Goal: Task Accomplishment & Management: Manage account settings

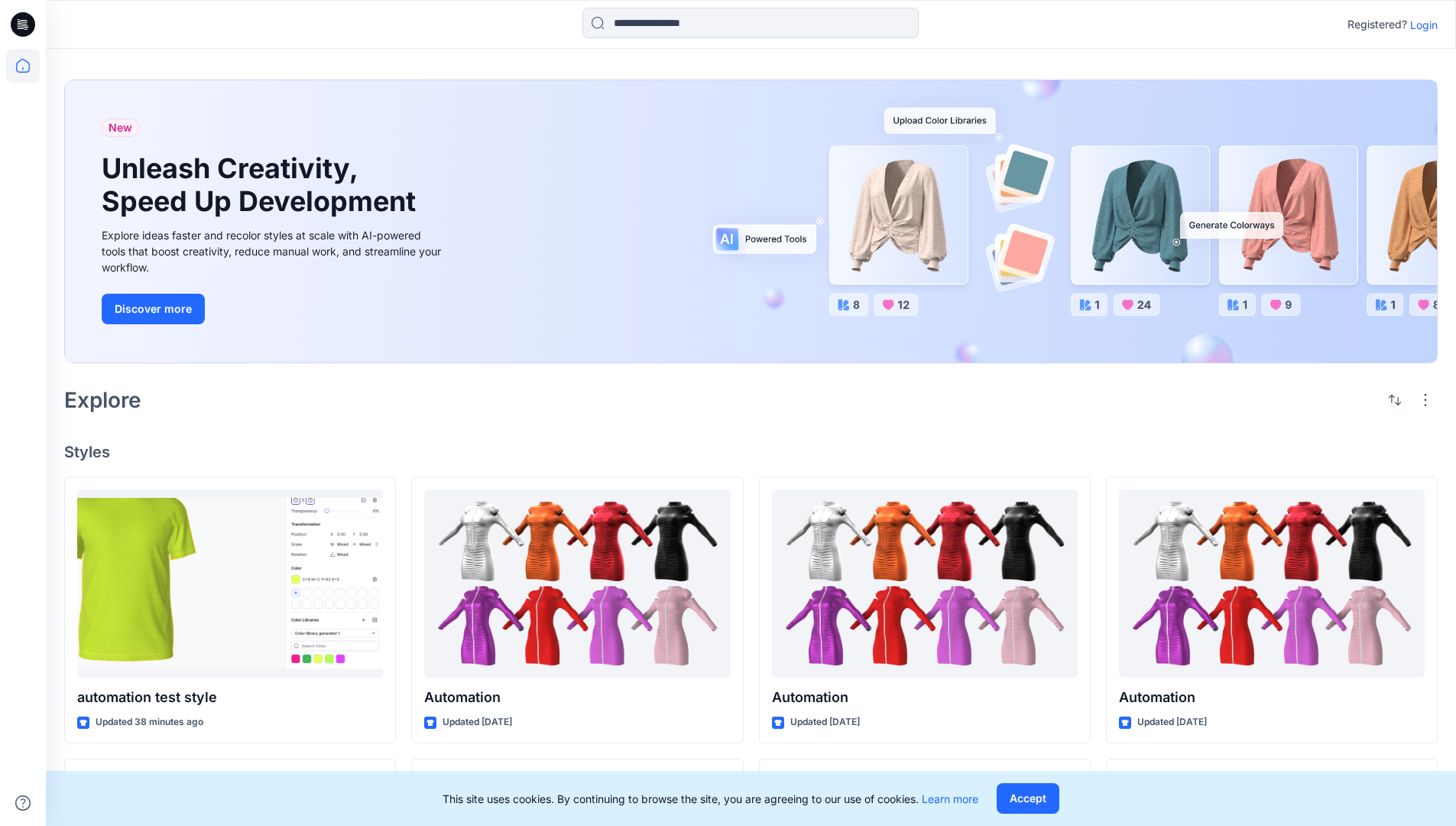
click at [1420, 25] on p "Login" at bounding box center [1424, 25] width 27 height 16
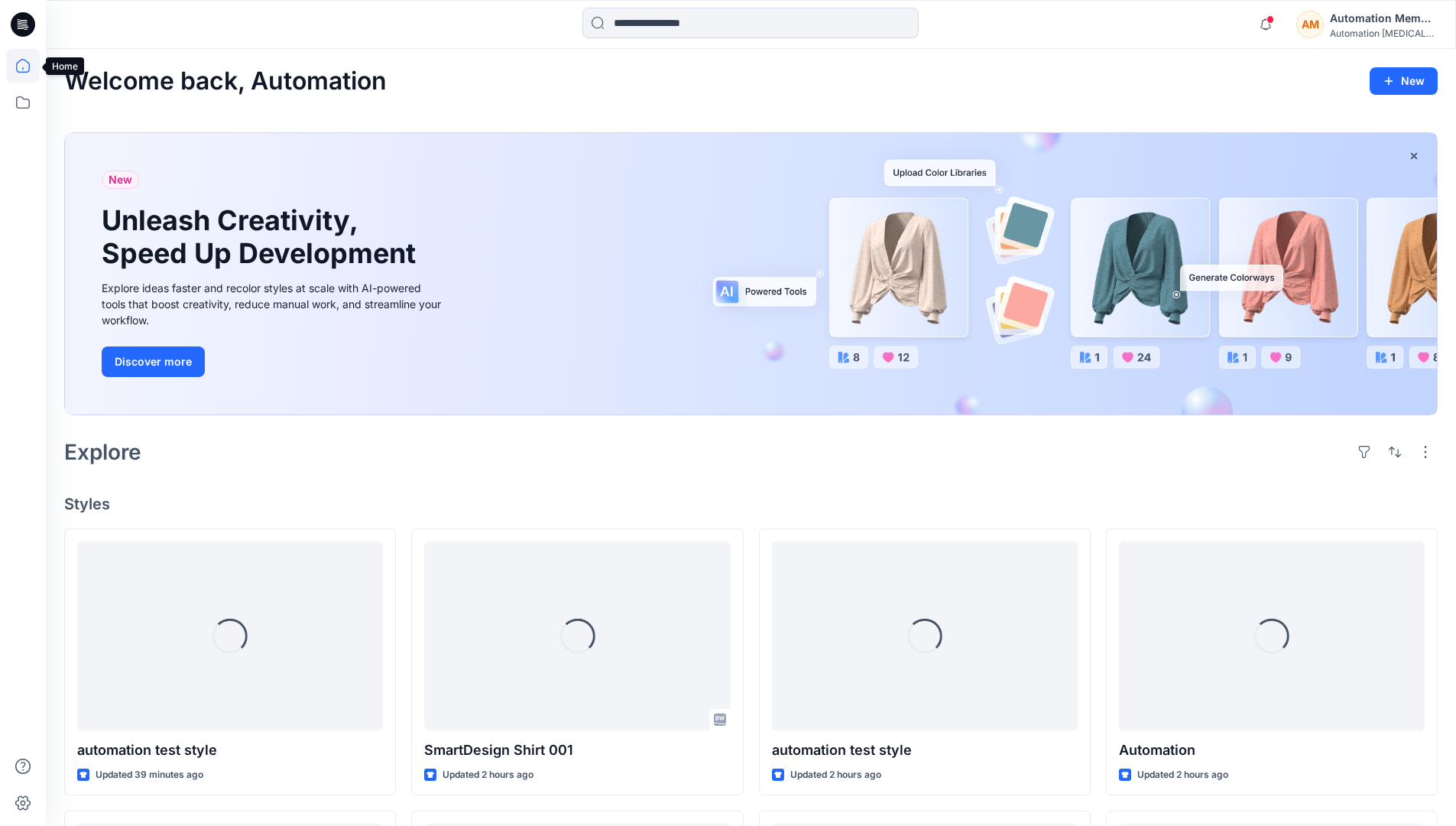
click at [27, 65] on icon at bounding box center [23, 66] width 34 height 34
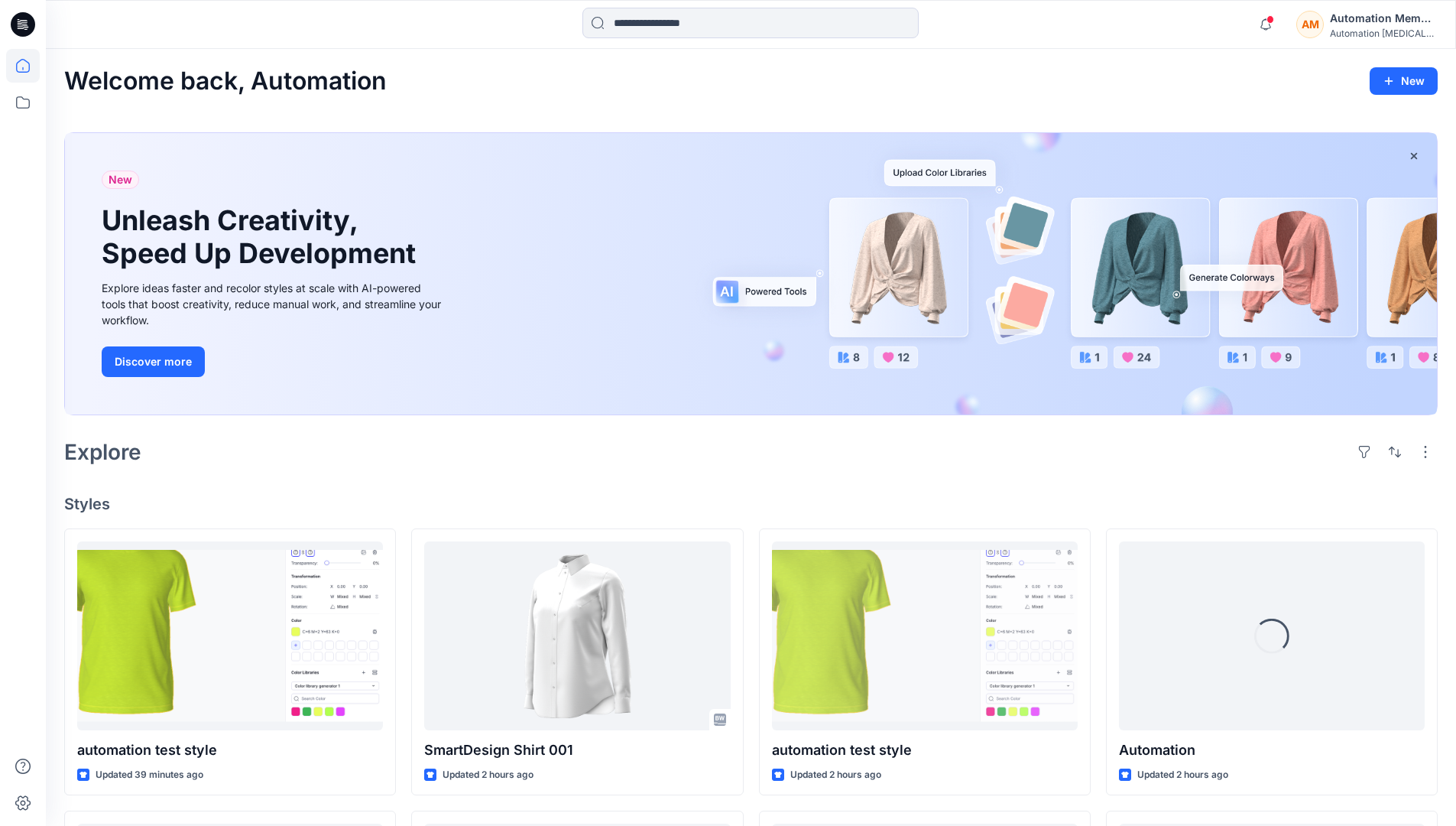
click at [1329, 26] on div "AM Automation Member Automation [MEDICAL_DATA]..." at bounding box center [1367, 25] width 141 height 30
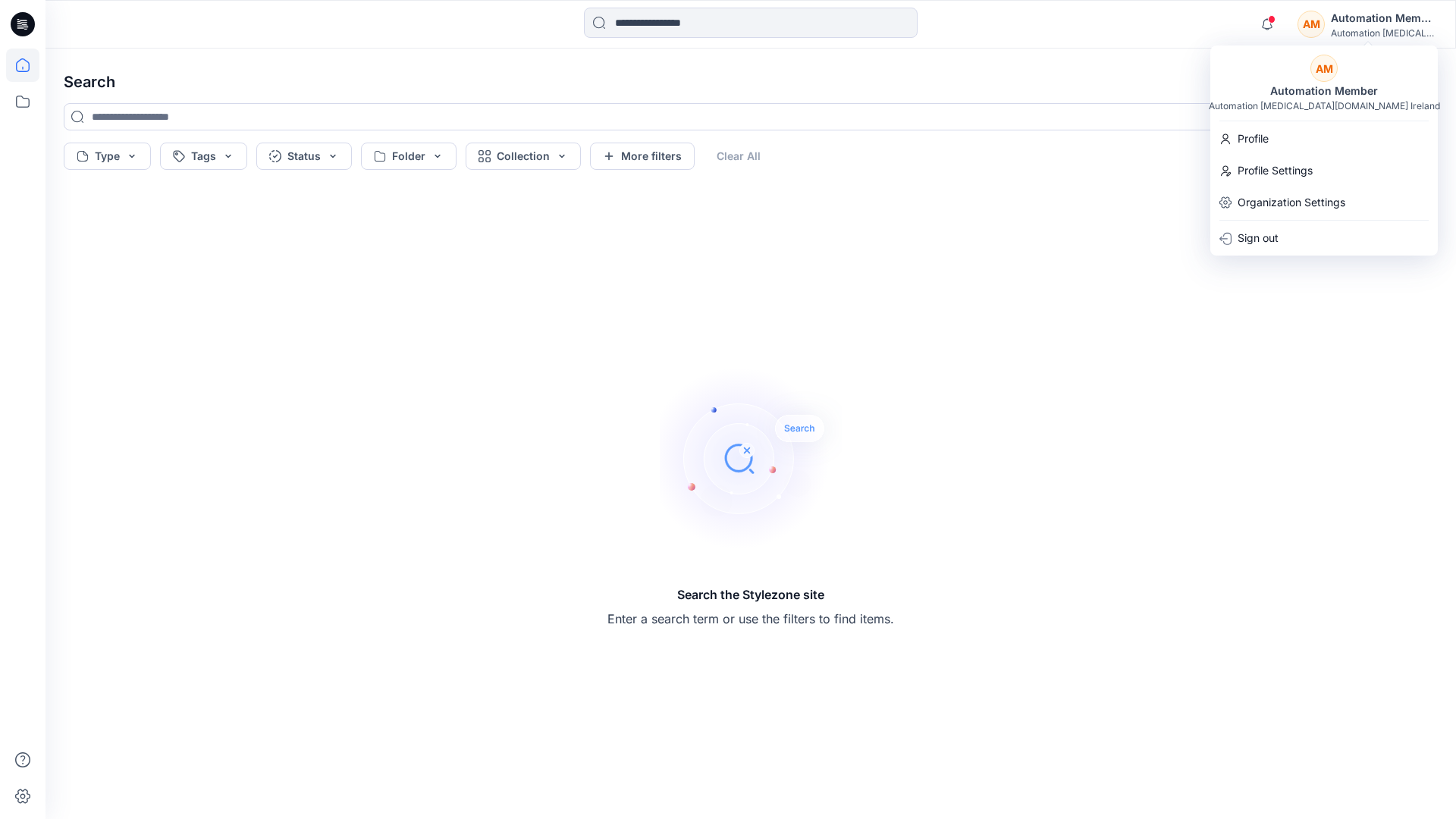
click at [16, 70] on icon at bounding box center [23, 65] width 14 height 14
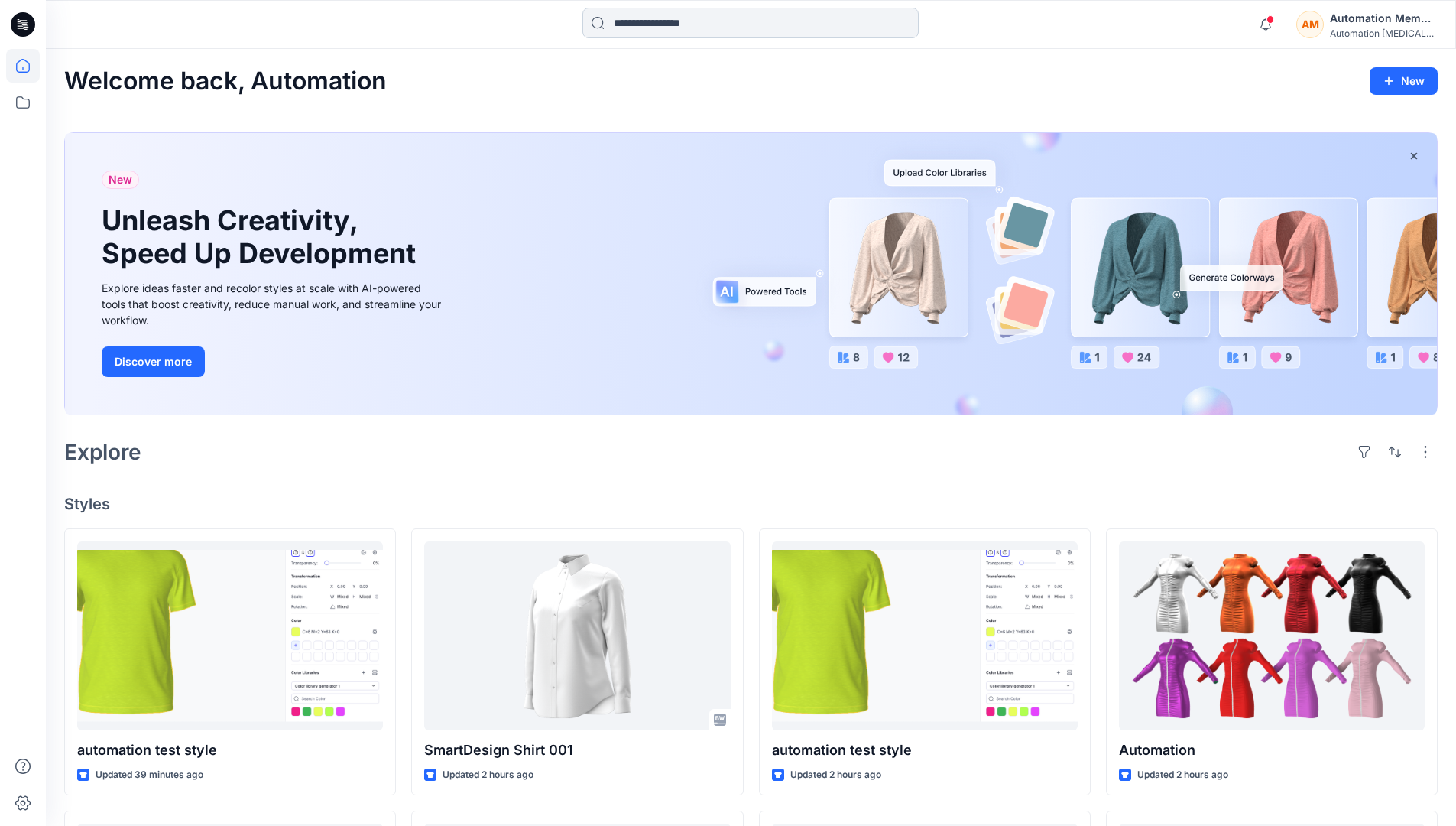
click at [640, 29] on input at bounding box center [750, 23] width 336 height 30
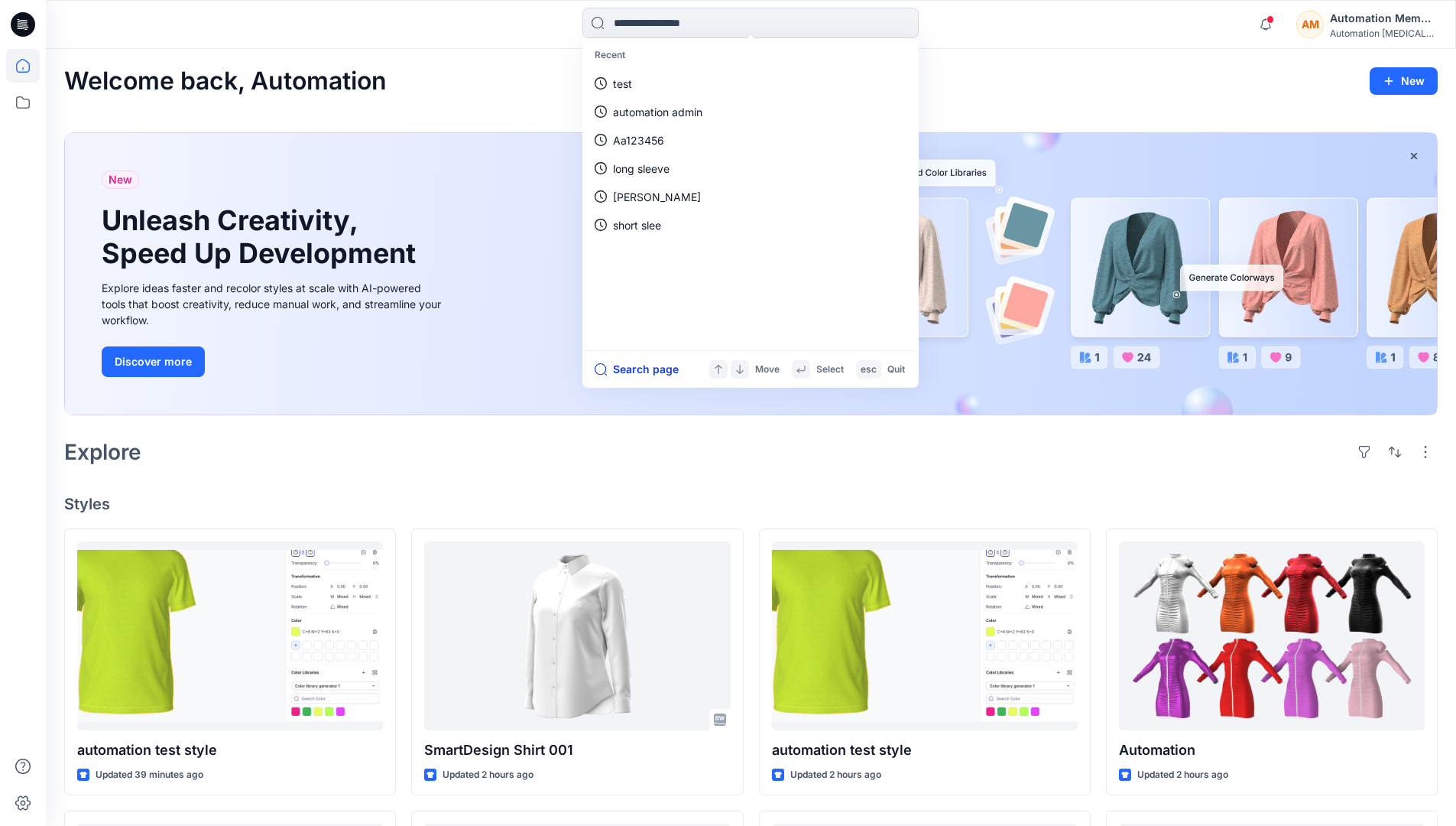
click at [655, 368] on button "Search page" at bounding box center [636, 368] width 84 height 18
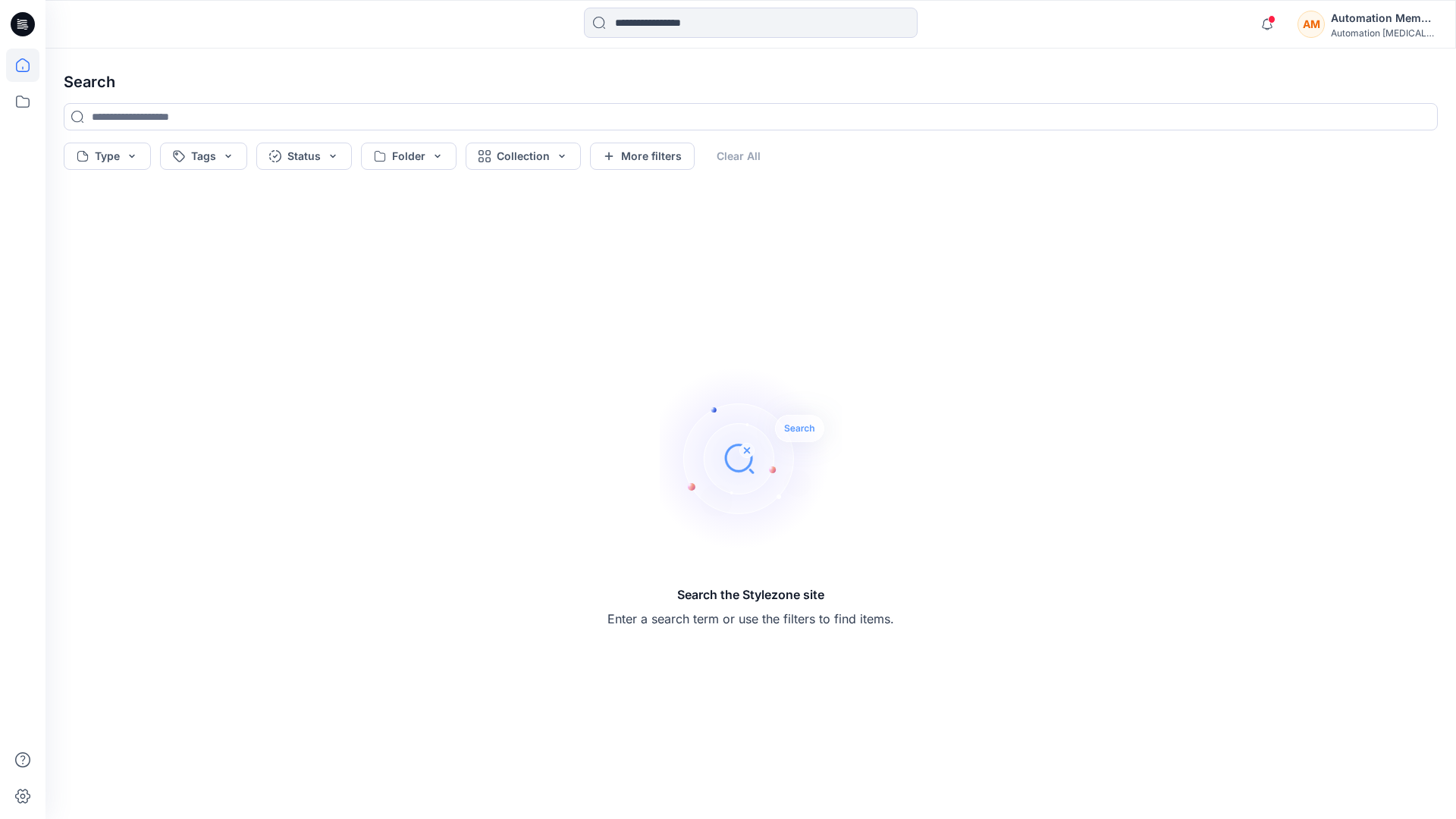
click at [26, 61] on icon at bounding box center [23, 66] width 34 height 34
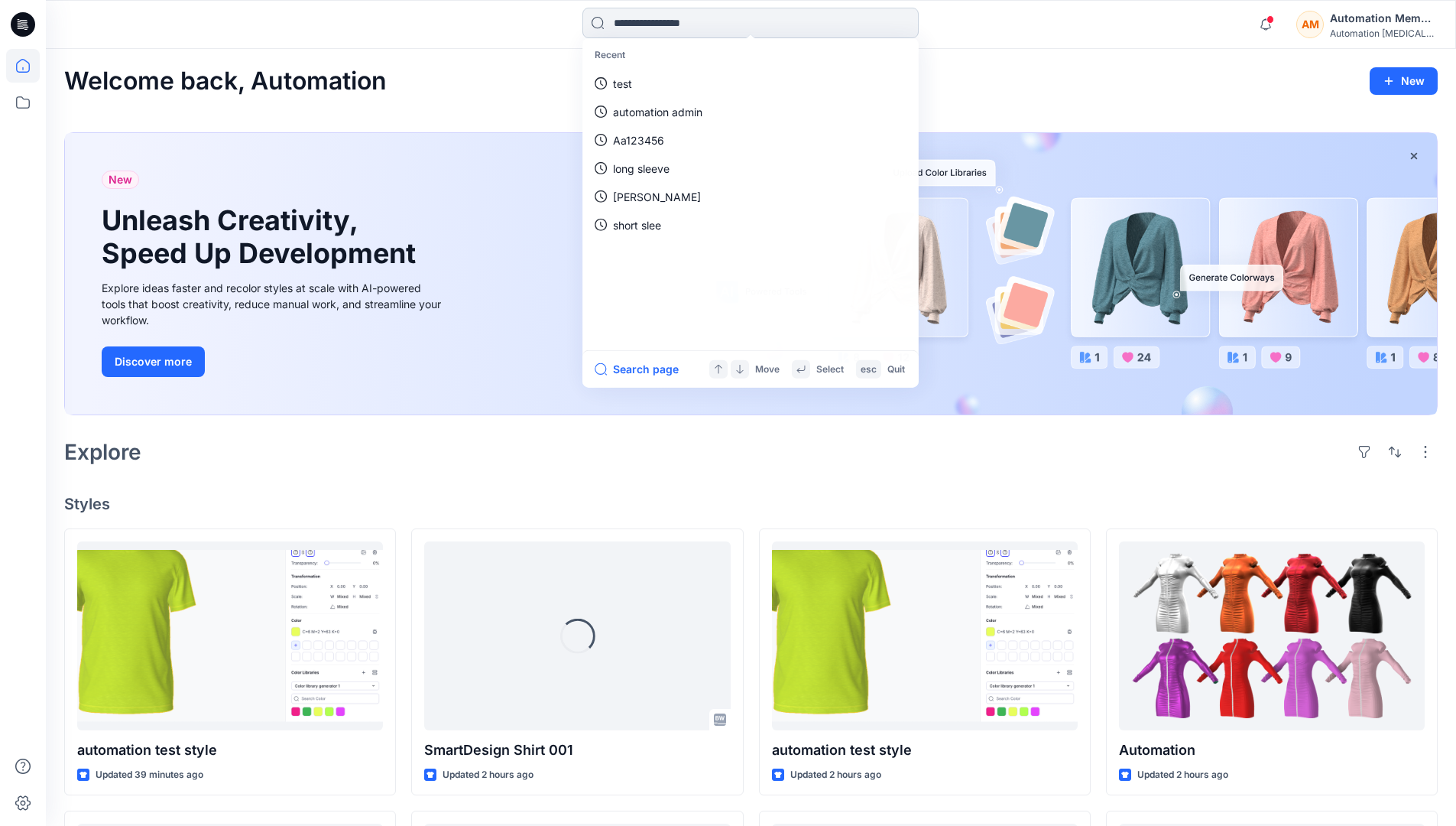
click at [658, 23] on input at bounding box center [750, 23] width 336 height 30
type input "****"
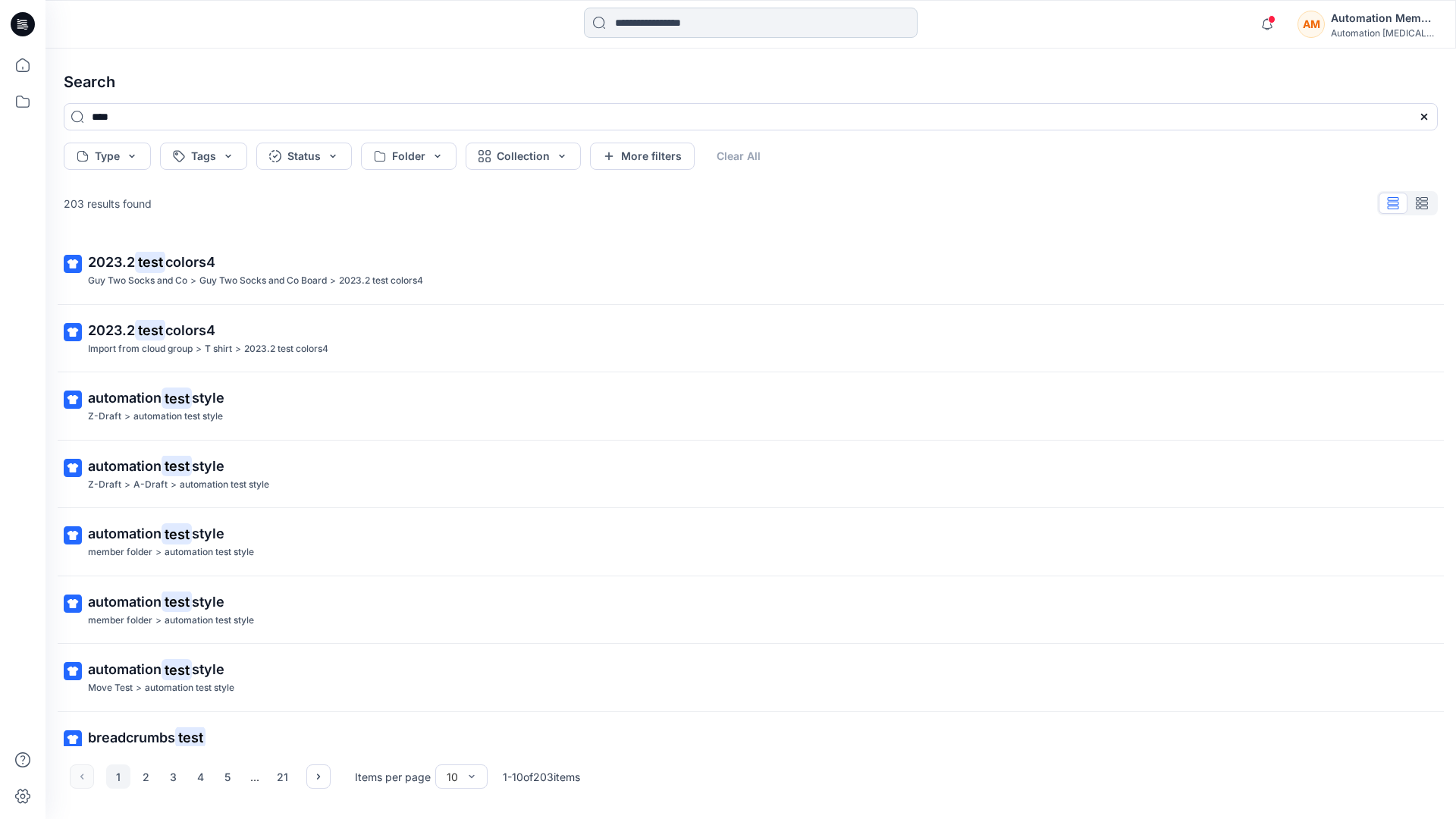
click at [658, 26] on input at bounding box center [751, 23] width 333 height 30
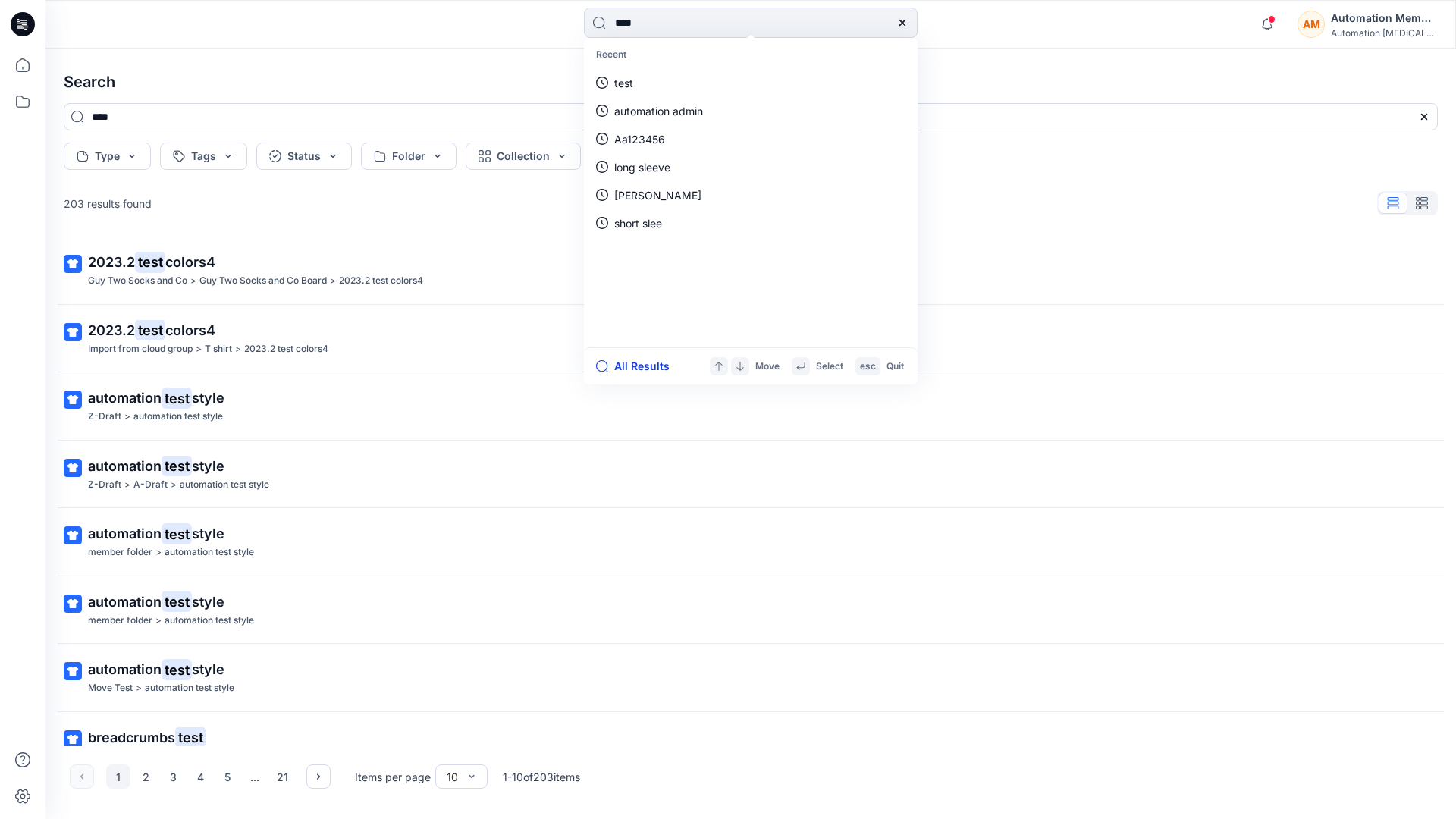
type input "****"
click at [625, 367] on button "All Results" at bounding box center [638, 365] width 84 height 18
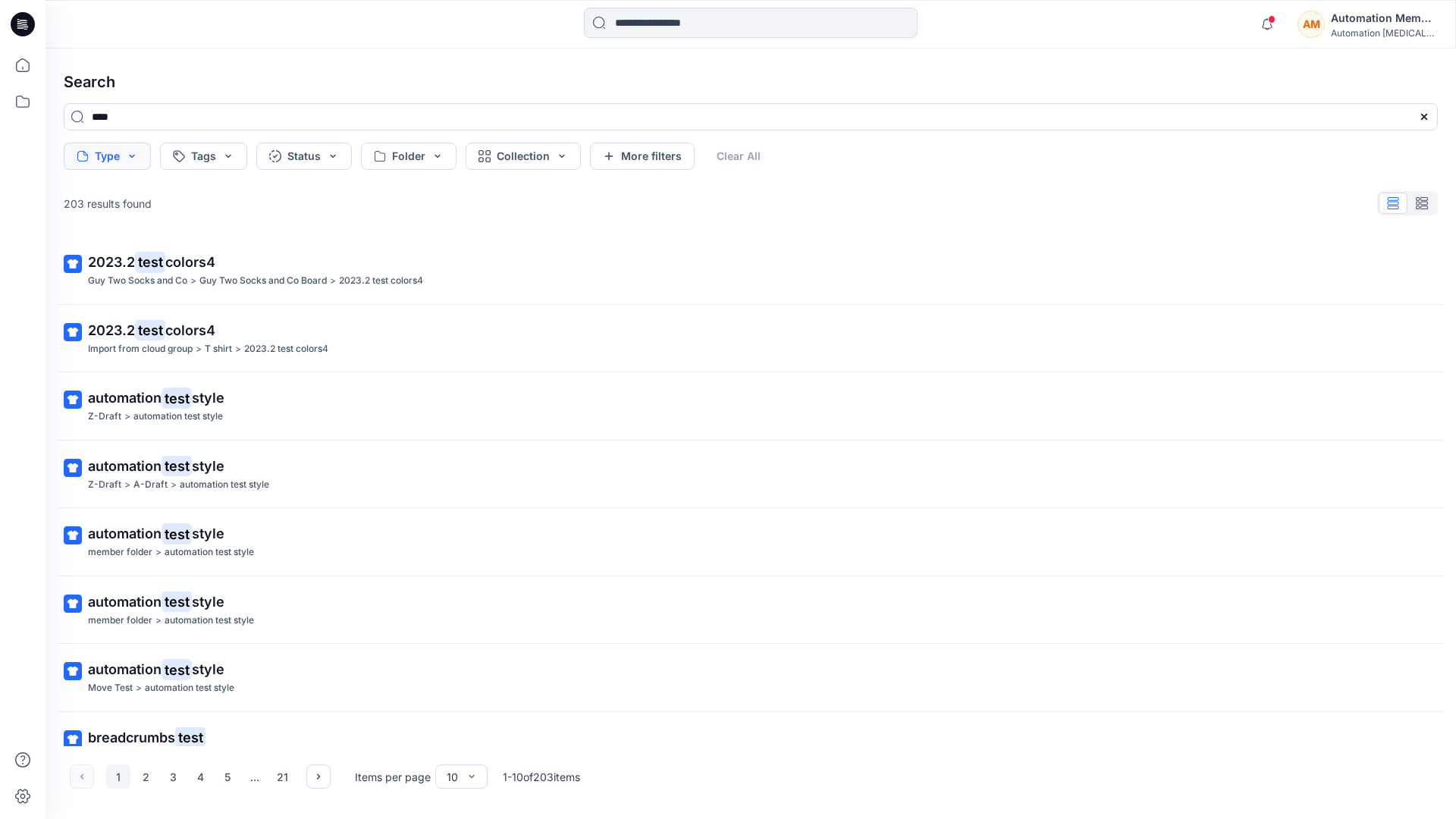
click at [130, 162] on button "Type" at bounding box center [107, 156] width 87 height 27
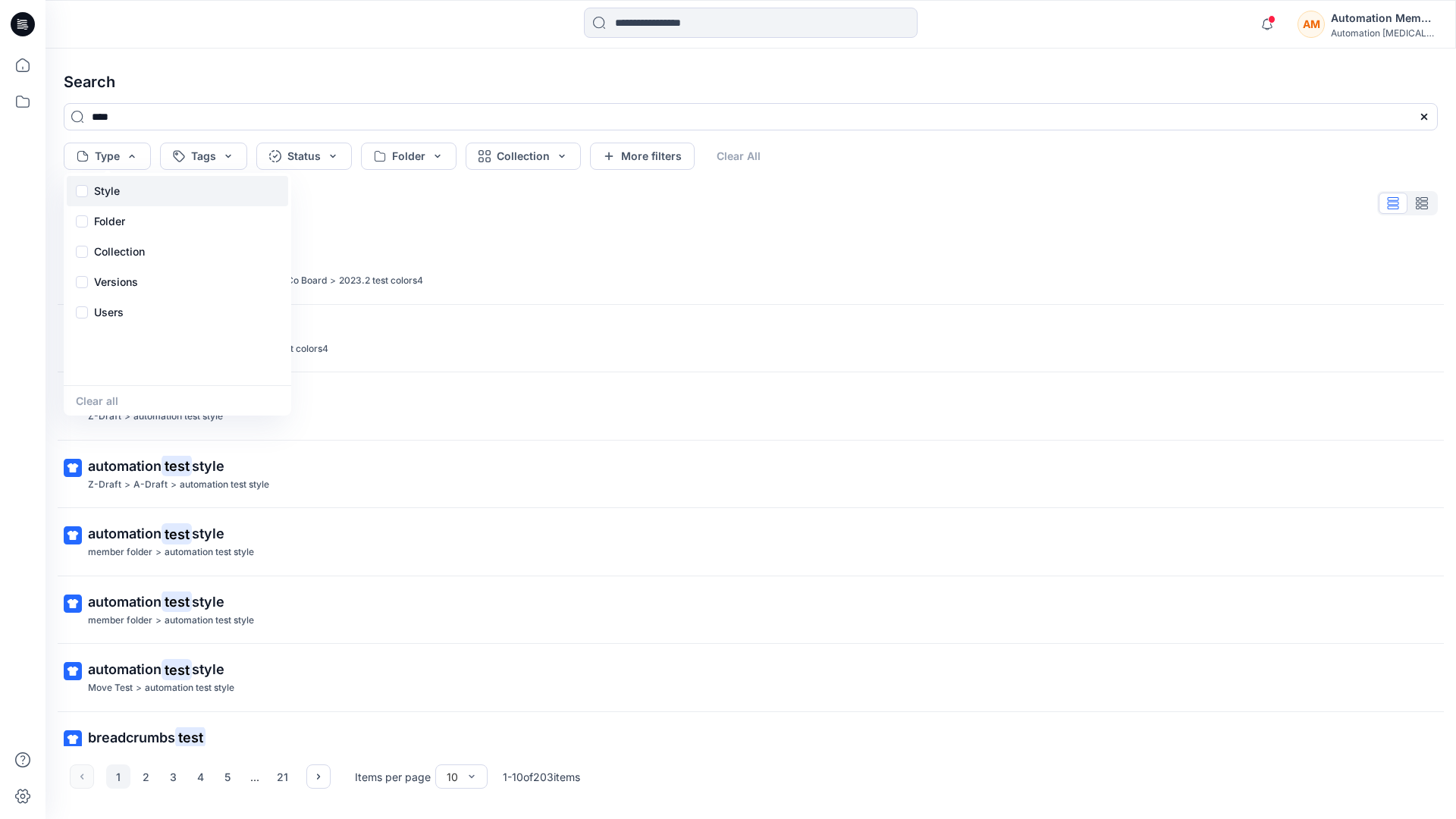
click at [126, 188] on div "Style" at bounding box center [178, 191] width 222 height 30
click at [127, 224] on div "Folder" at bounding box center [178, 222] width 222 height 30
click at [124, 246] on p "Collection" at bounding box center [119, 251] width 51 height 18
click at [123, 278] on p "Versions" at bounding box center [116, 282] width 44 height 18
click at [113, 308] on p "Users" at bounding box center [108, 312] width 29 height 18
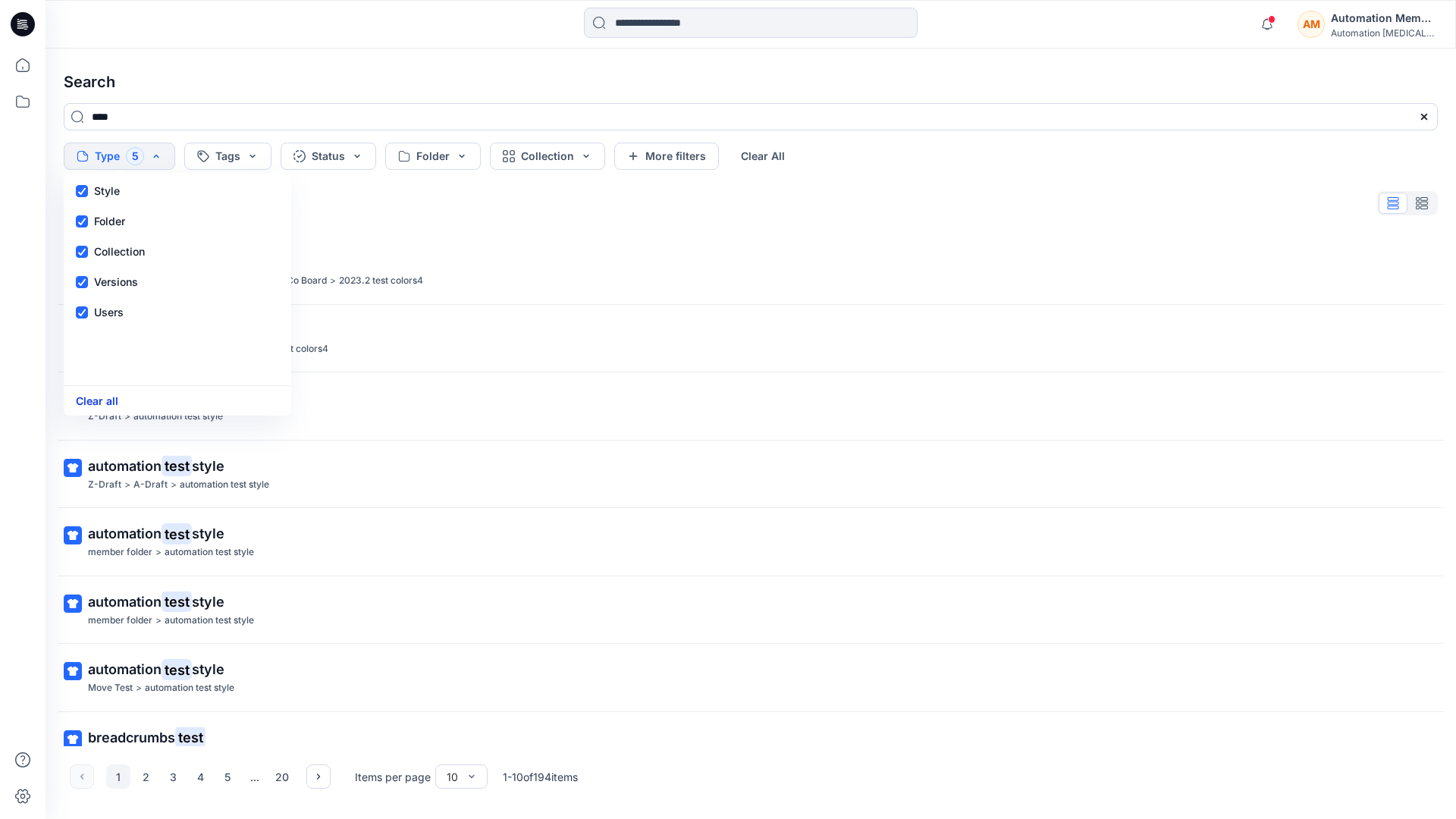
click at [103, 404] on button "Clear all" at bounding box center [97, 401] width 42 height 18
click at [211, 151] on button "Tags" at bounding box center [203, 156] width 87 height 27
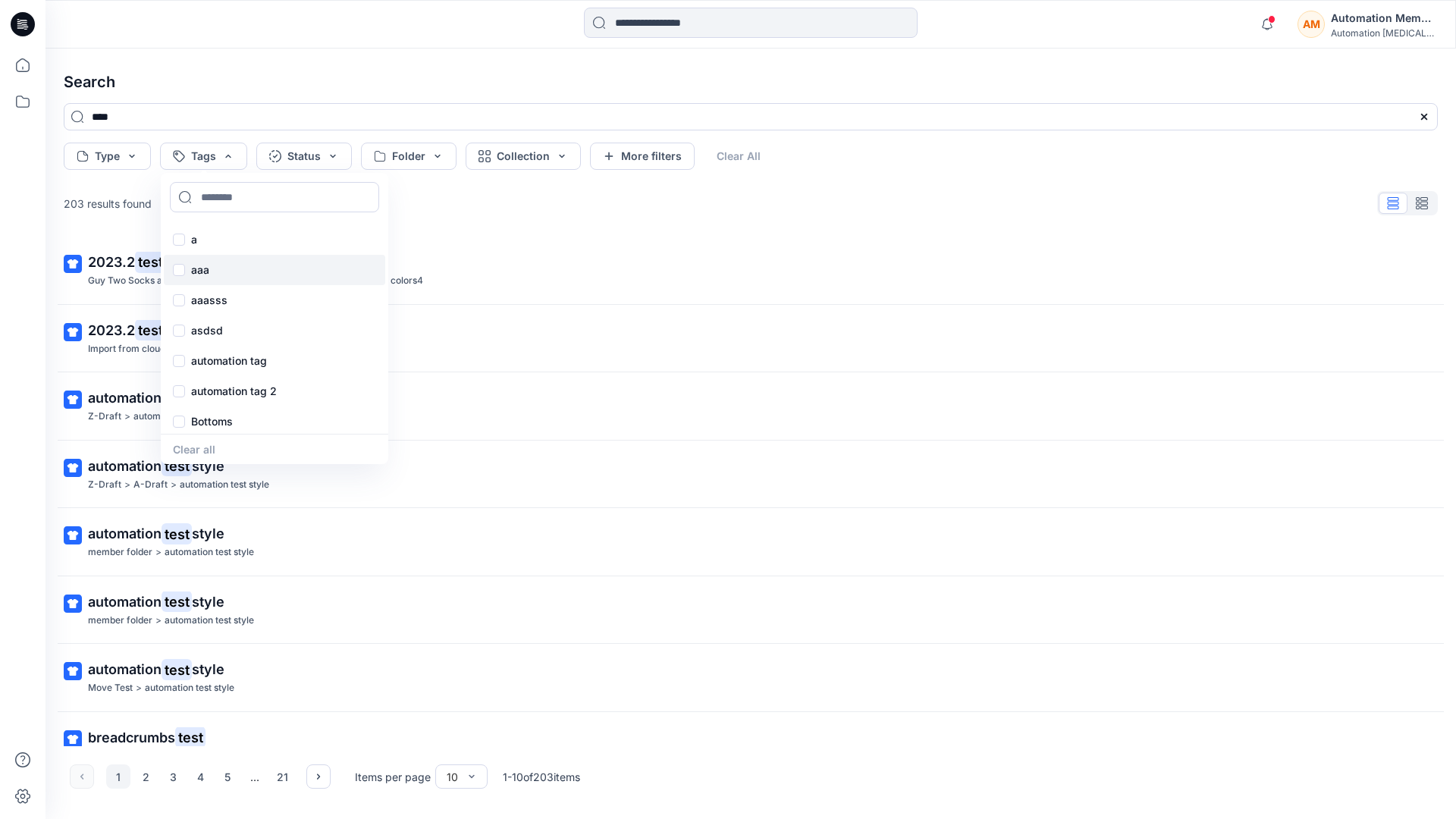
click at [199, 263] on p "aaa" at bounding box center [200, 270] width 18 height 18
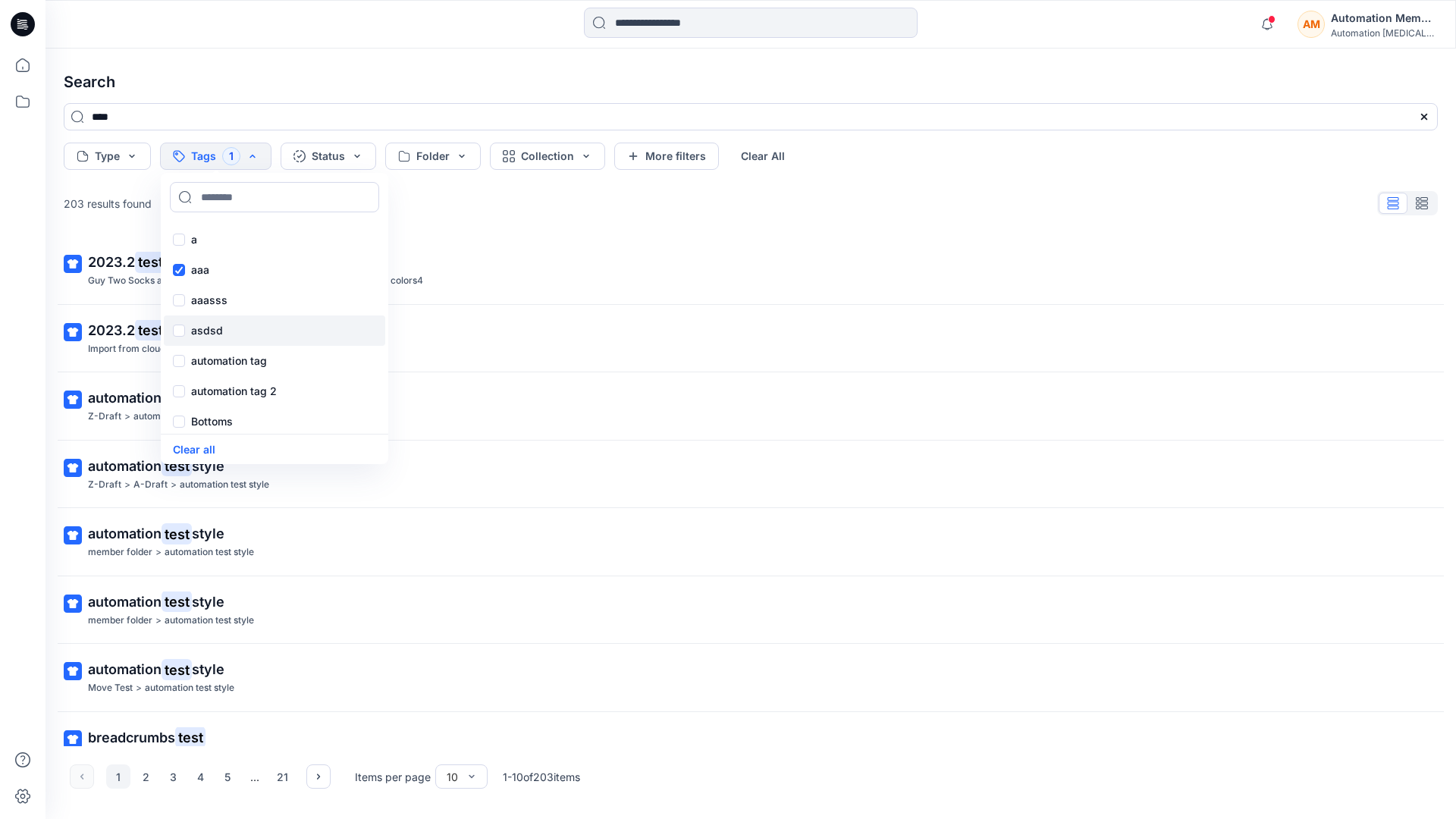
click at [197, 329] on p "asdsd" at bounding box center [208, 330] width 32 height 18
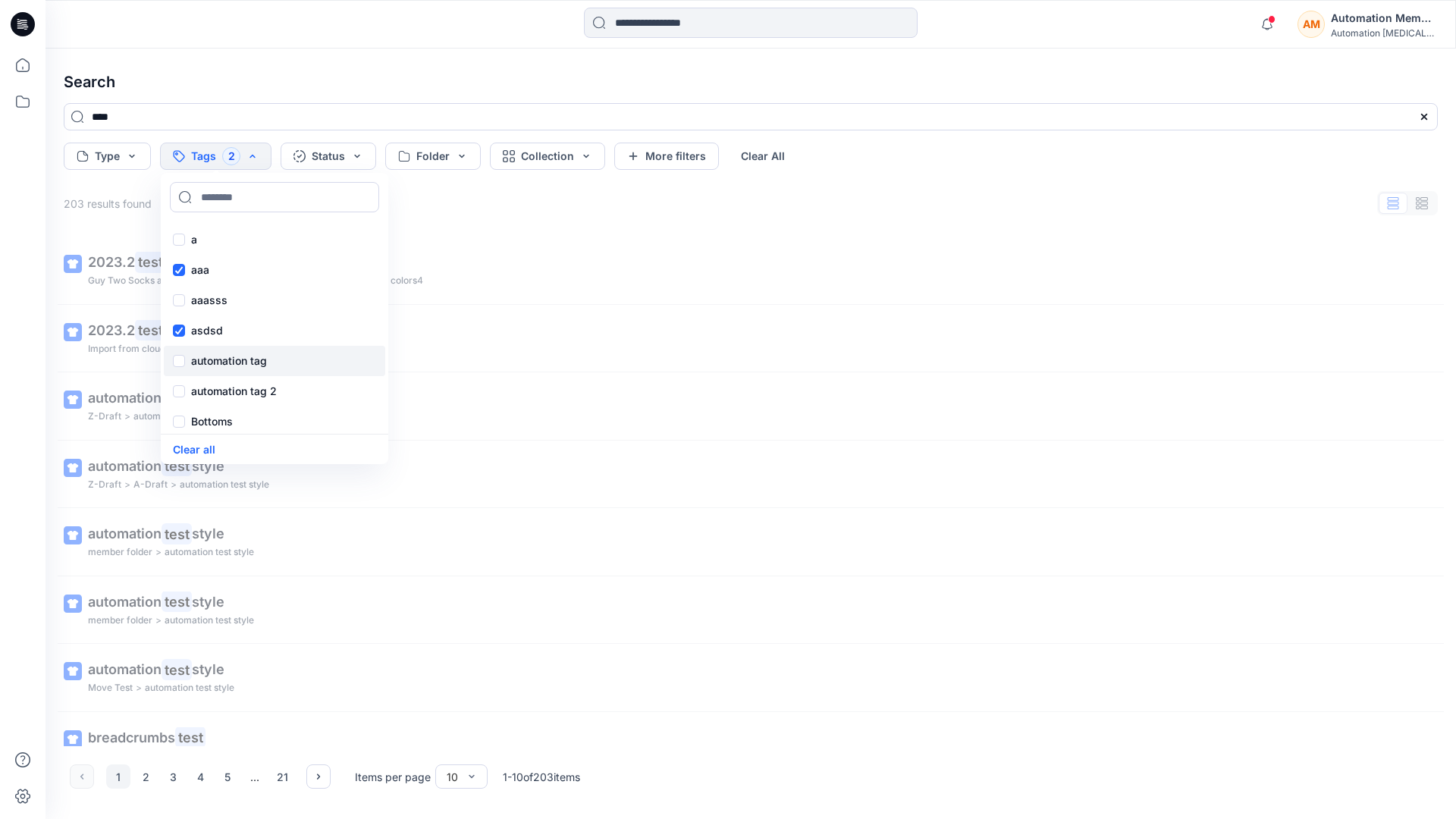
click at [199, 359] on p "automation tag" at bounding box center [229, 361] width 76 height 18
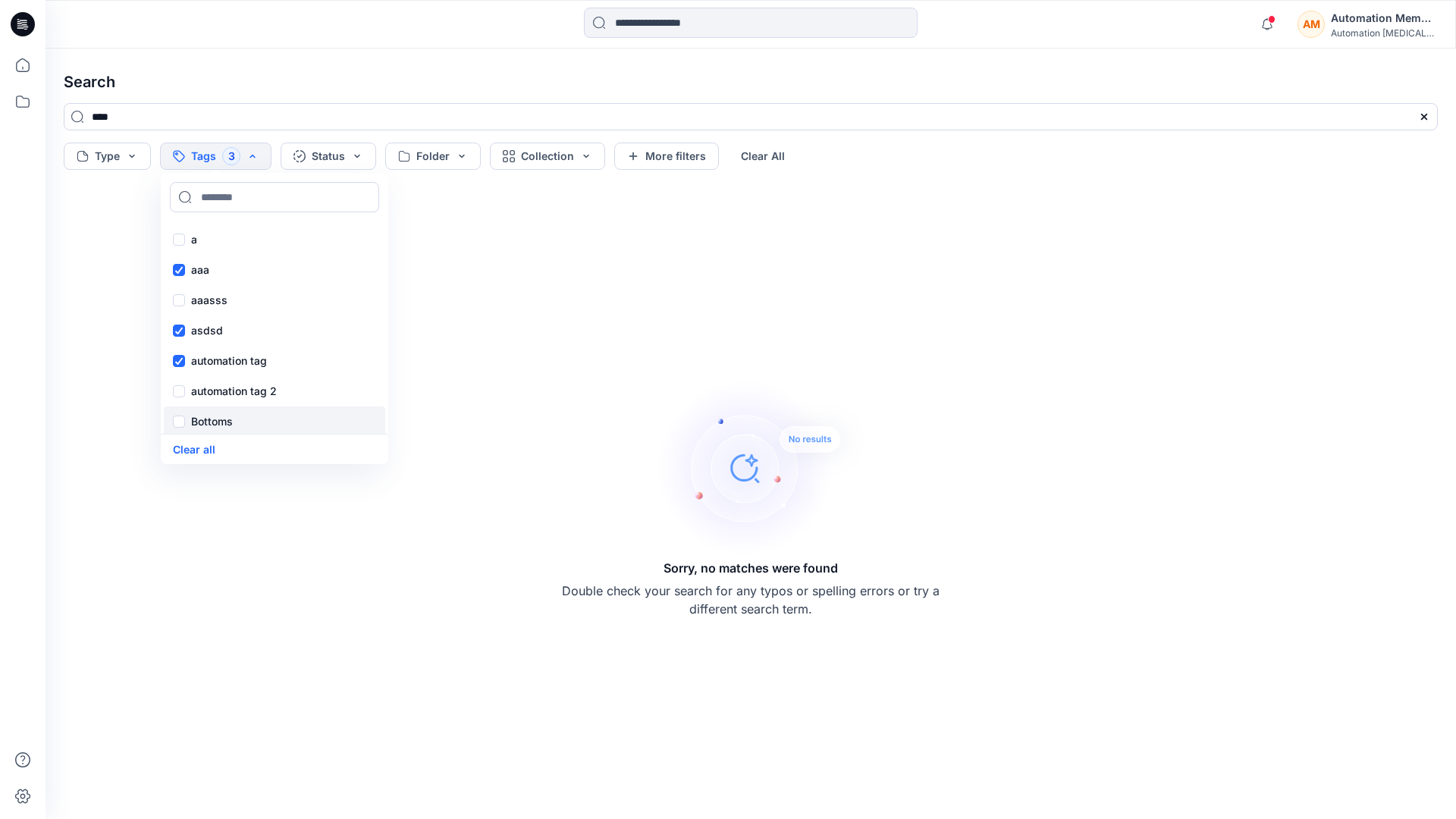
click at [207, 422] on p "Bottoms" at bounding box center [212, 421] width 41 height 18
click at [225, 324] on div "Core" at bounding box center [274, 328] width 222 height 30
click at [223, 354] on div "f" at bounding box center [274, 358] width 222 height 30
click at [228, 384] on p "fhvsjkdlhg" at bounding box center [218, 388] width 54 height 18
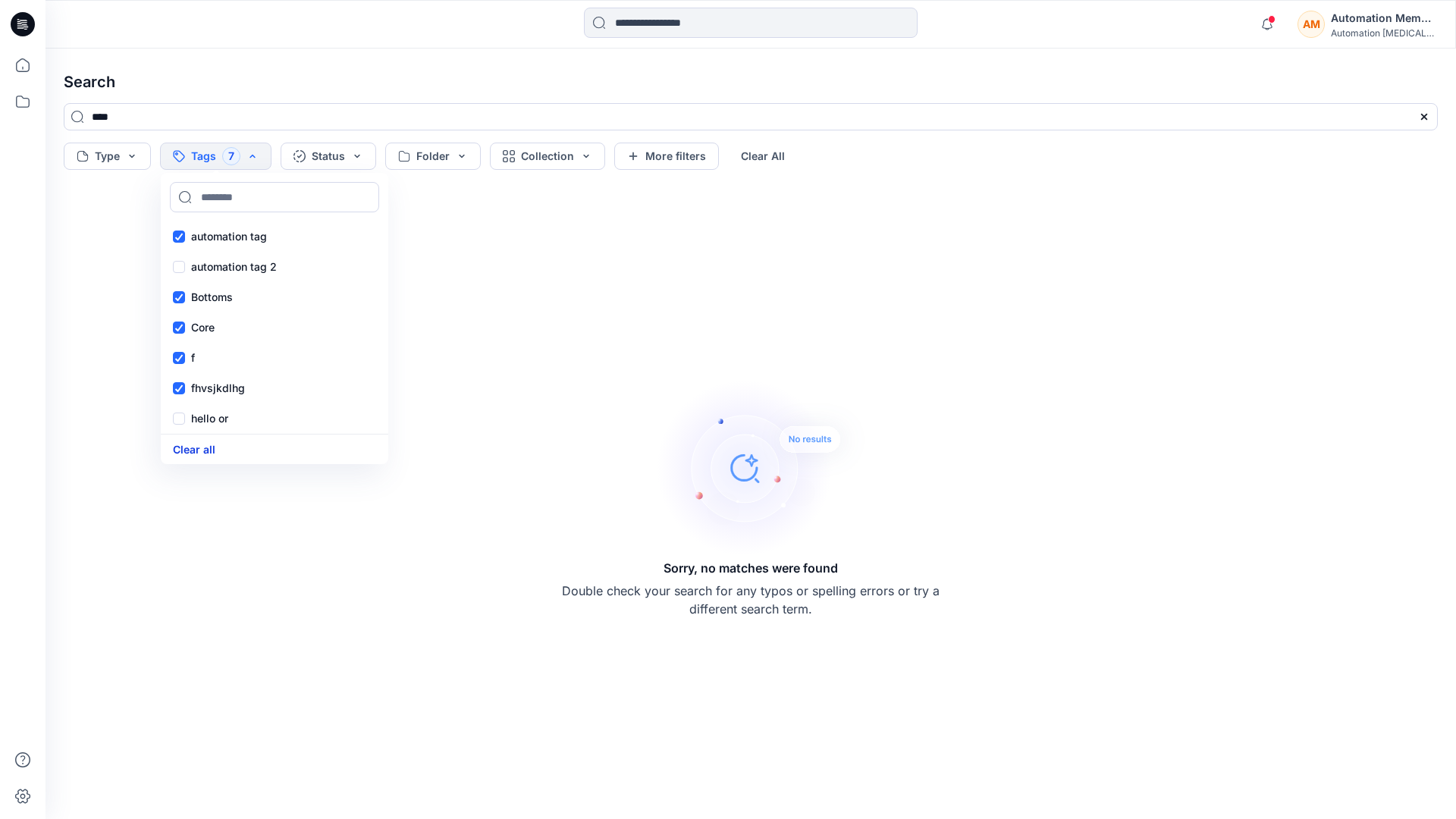
click at [203, 445] on button "Clear all" at bounding box center [194, 449] width 42 height 18
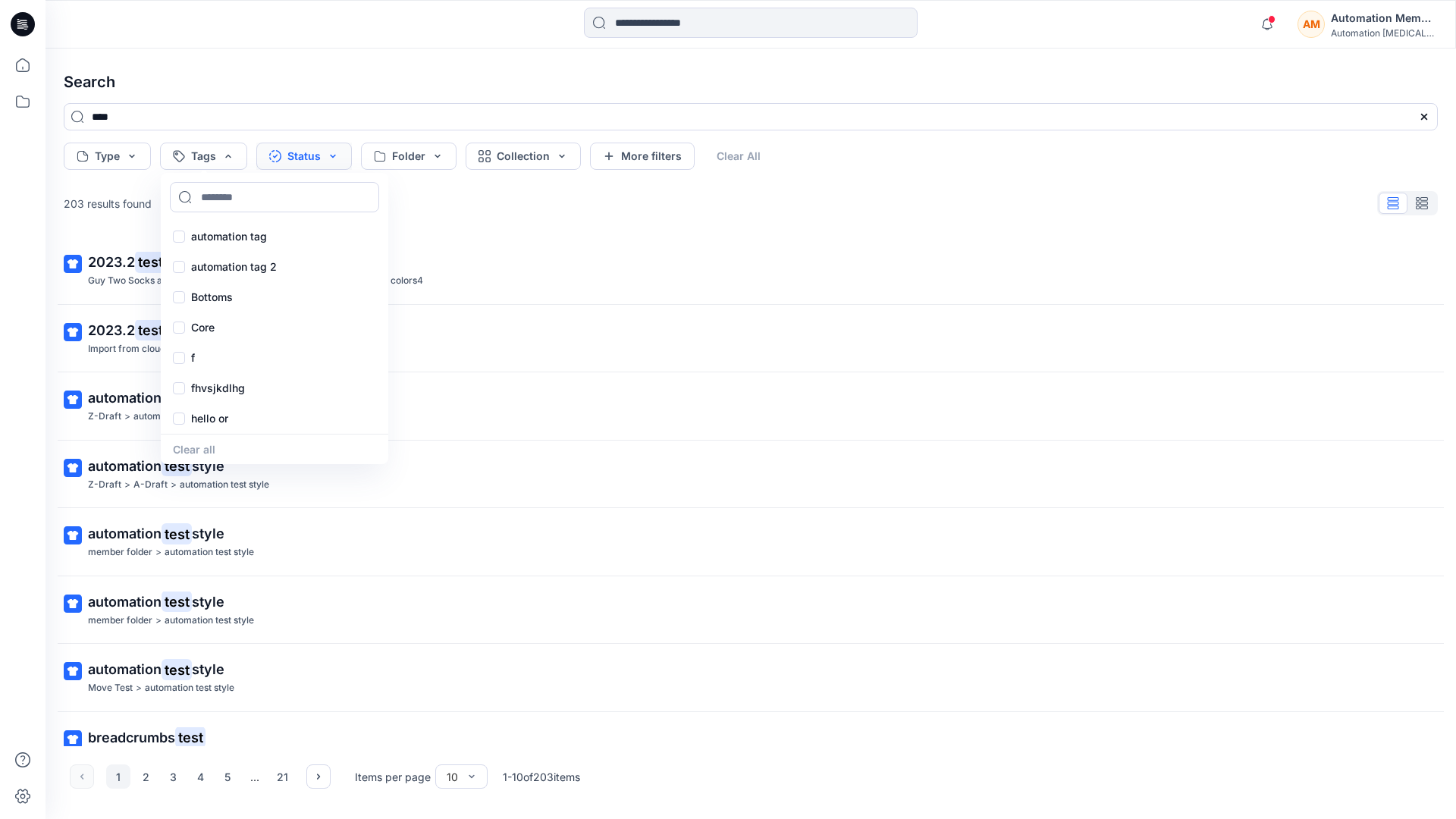
click at [310, 159] on button "Status" at bounding box center [304, 156] width 96 height 27
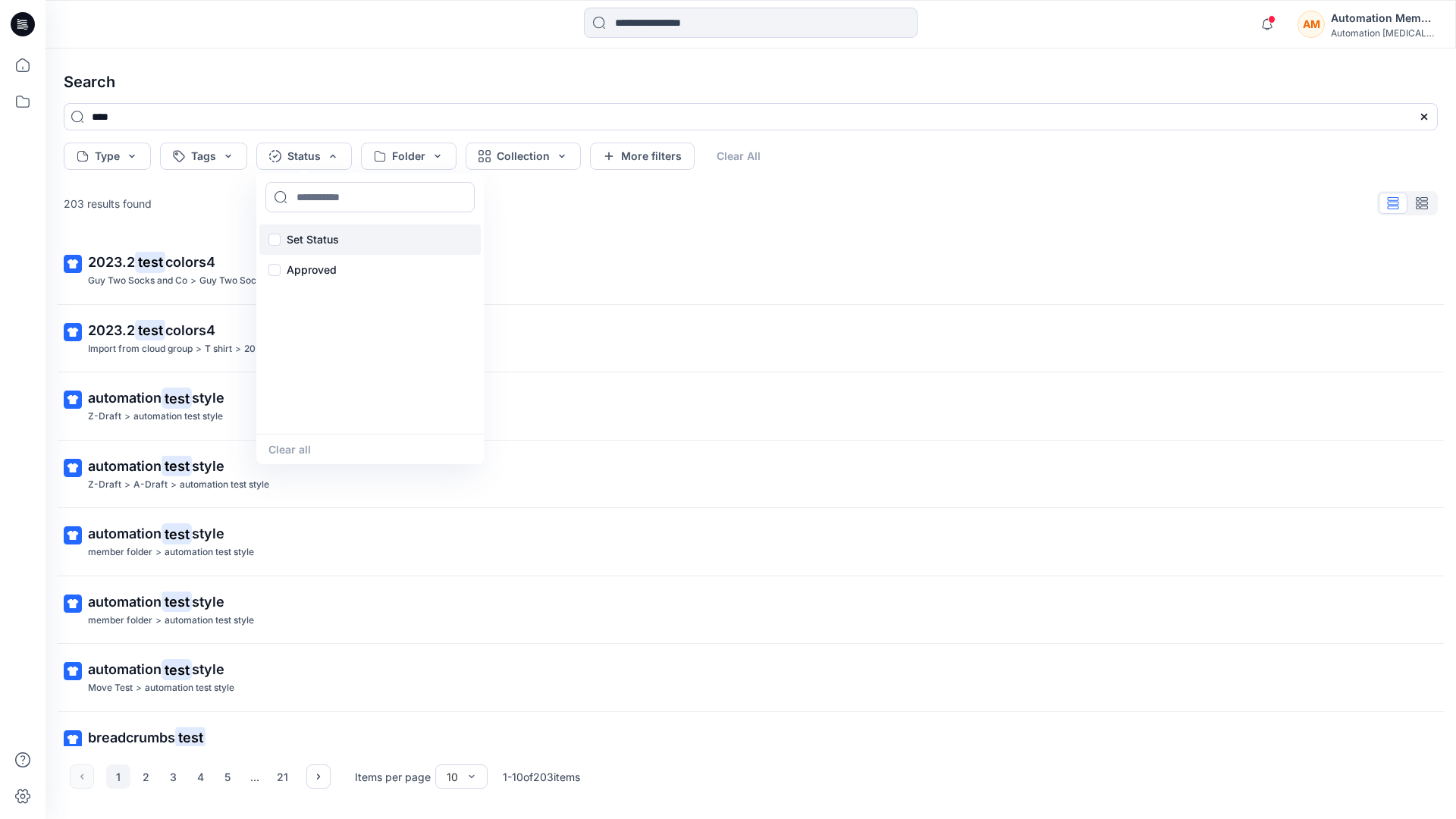
click at [335, 230] on p "Set Status" at bounding box center [313, 239] width 53 height 18
click at [285, 451] on button "Clear all" at bounding box center [289, 449] width 42 height 18
click at [435, 166] on button "Folder" at bounding box center [409, 156] width 96 height 27
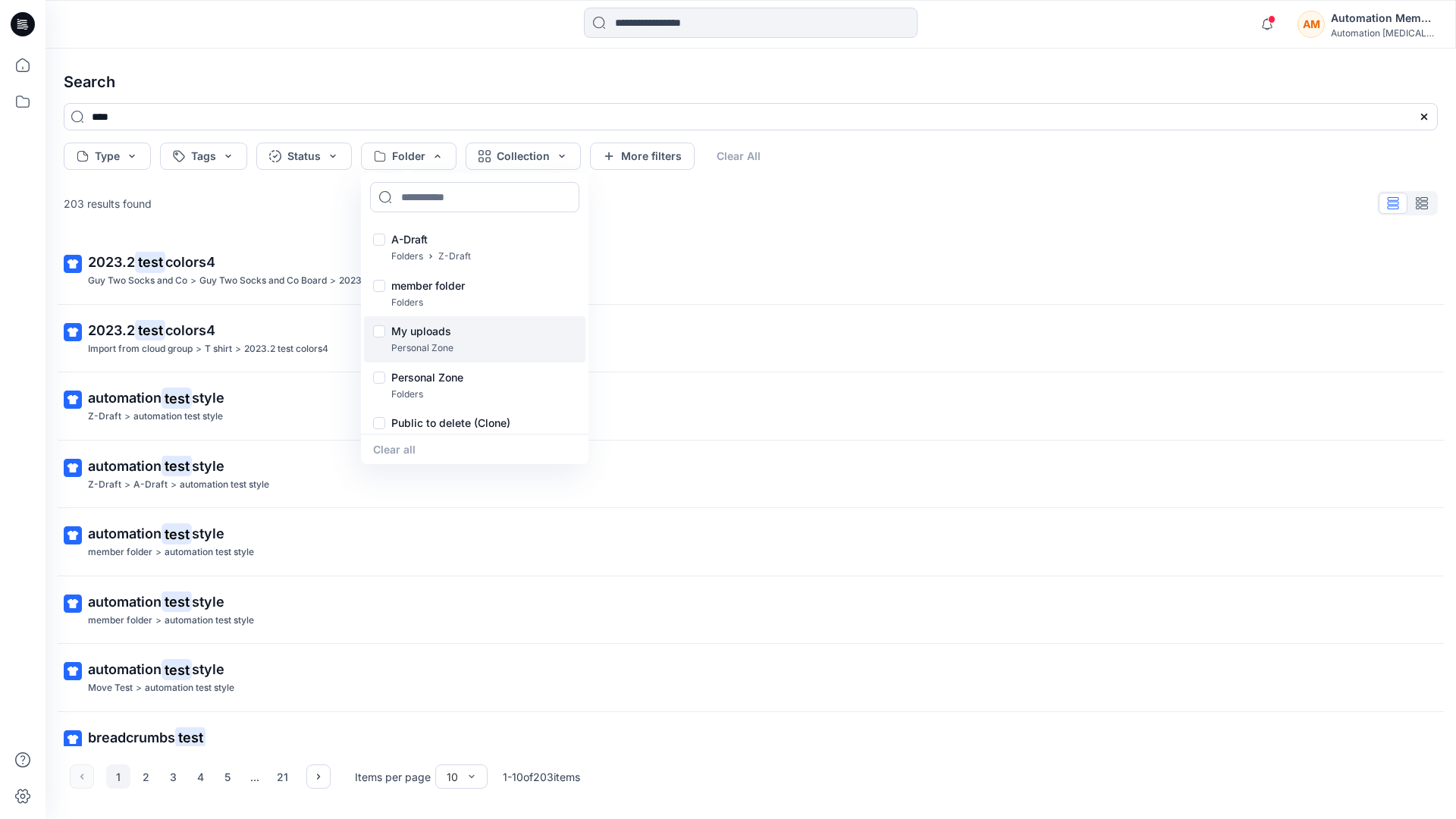
click at [380, 333] on div at bounding box center [379, 332] width 12 height 16
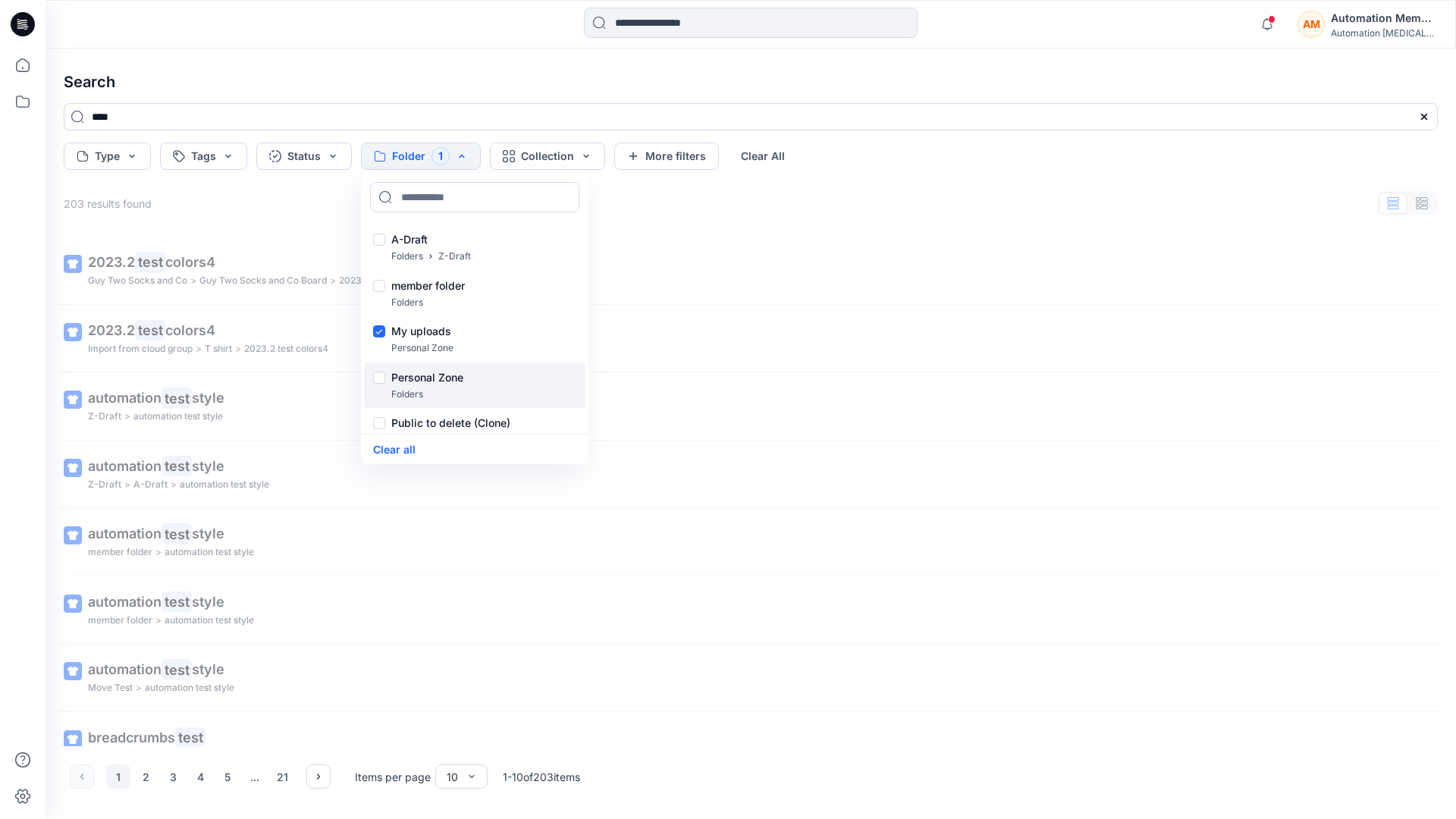
click at [377, 379] on div at bounding box center [379, 379] width 12 height 16
click at [406, 448] on button "Clear all" at bounding box center [394, 449] width 42 height 18
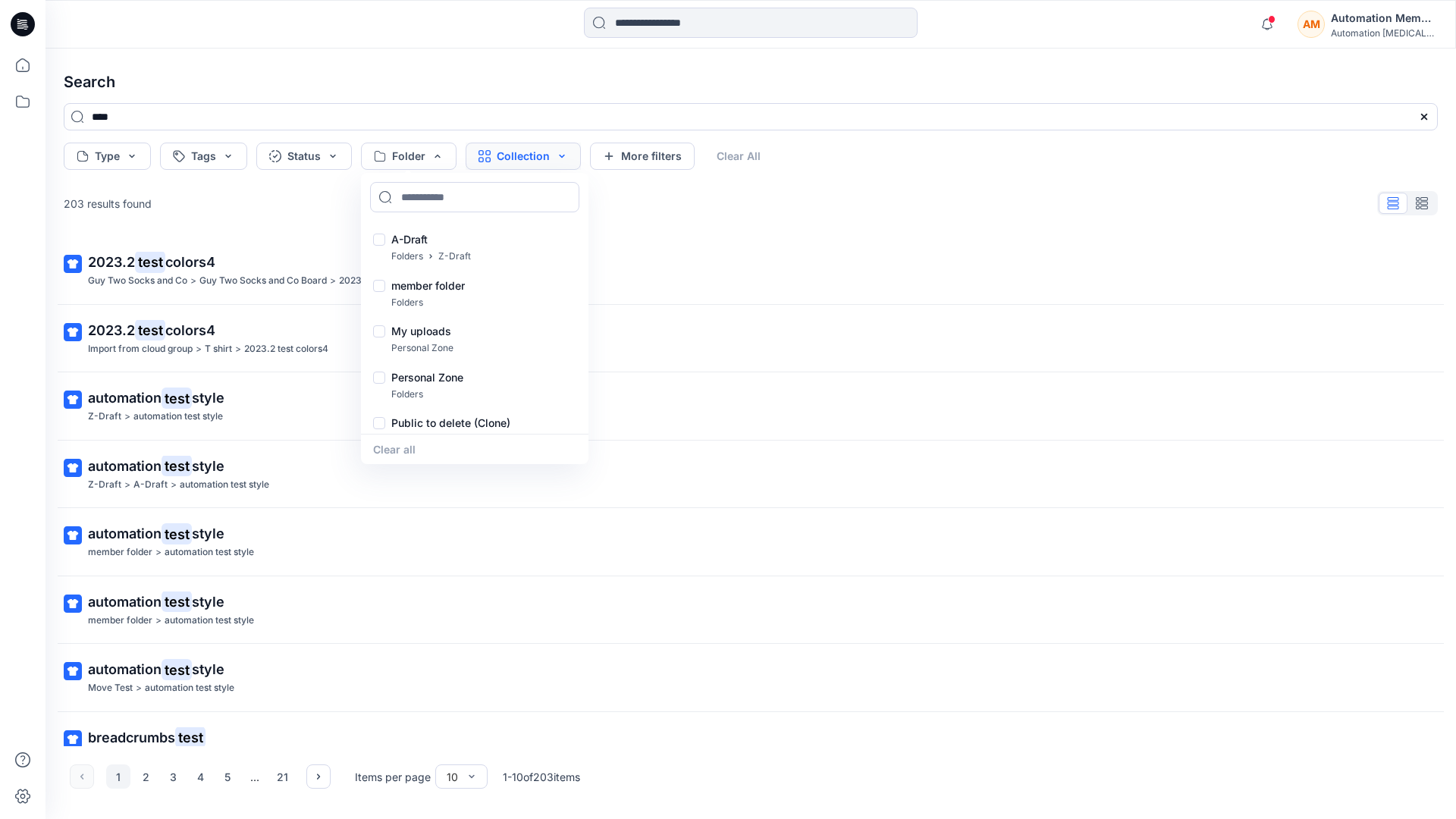
click at [543, 160] on button "Collection" at bounding box center [523, 156] width 116 height 27
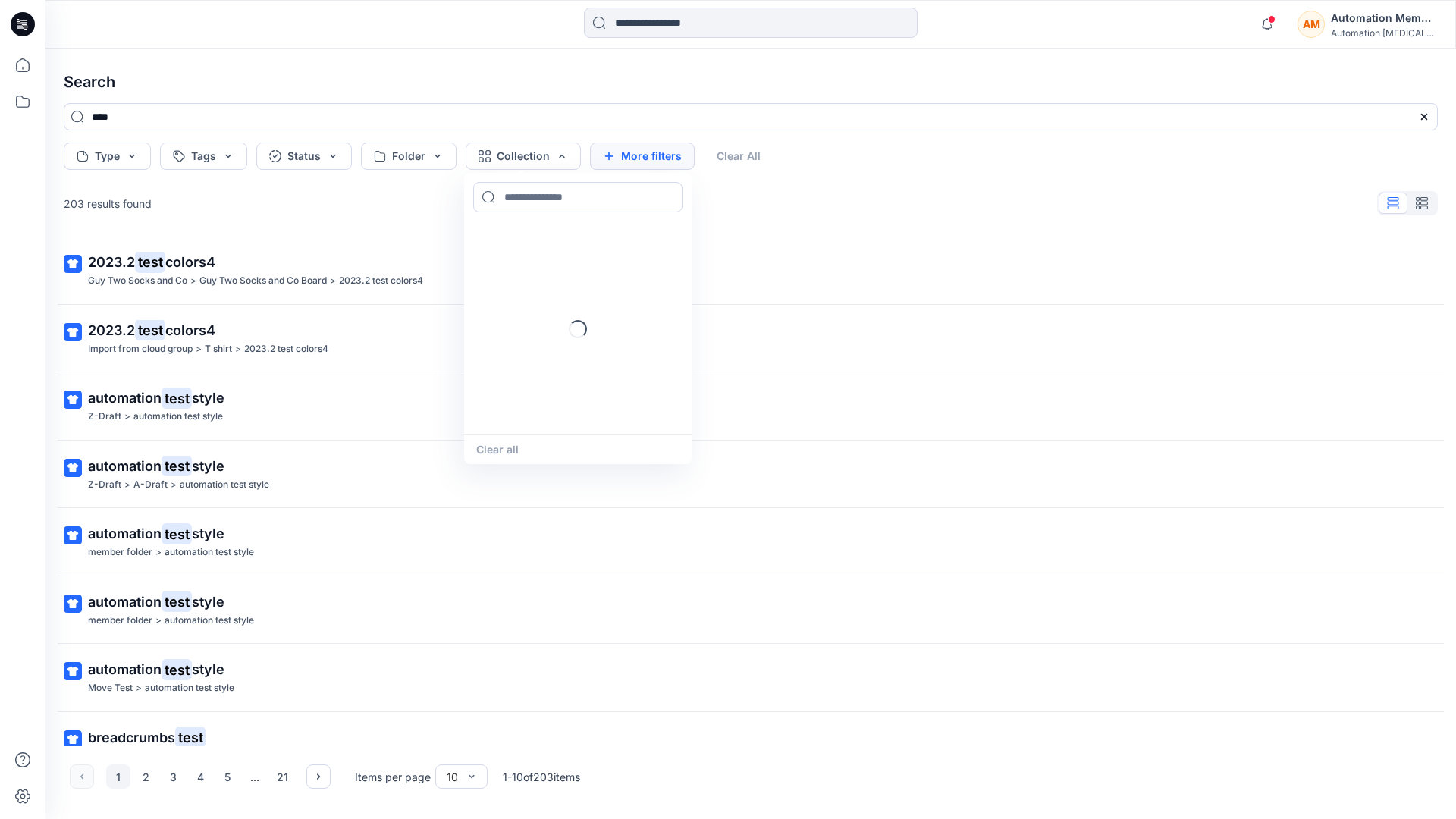
click at [639, 153] on button "More filters" at bounding box center [642, 156] width 104 height 27
click at [684, 157] on button "Created by" at bounding box center [649, 156] width 119 height 27
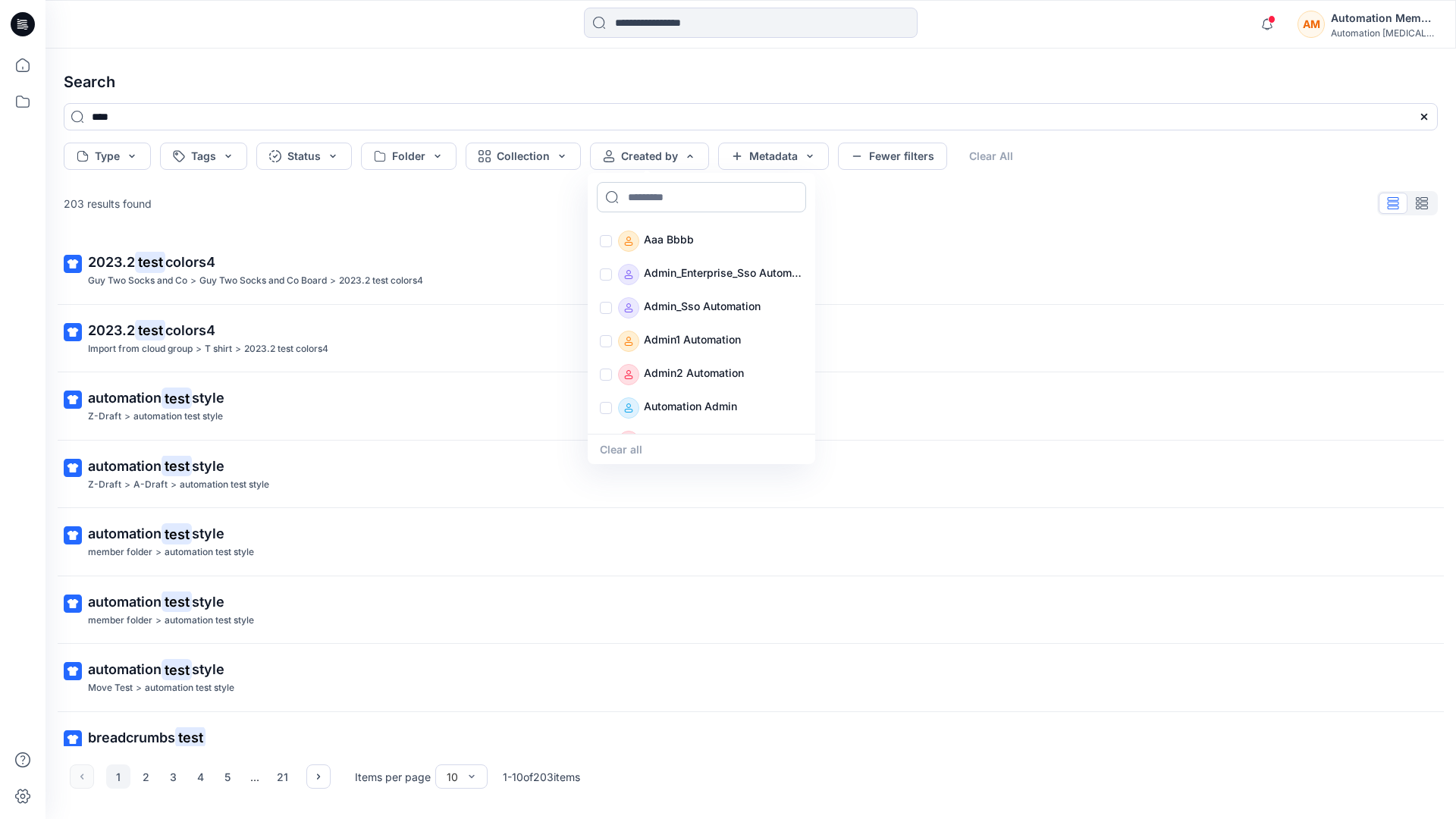
click at [667, 196] on input at bounding box center [702, 197] width 209 height 30
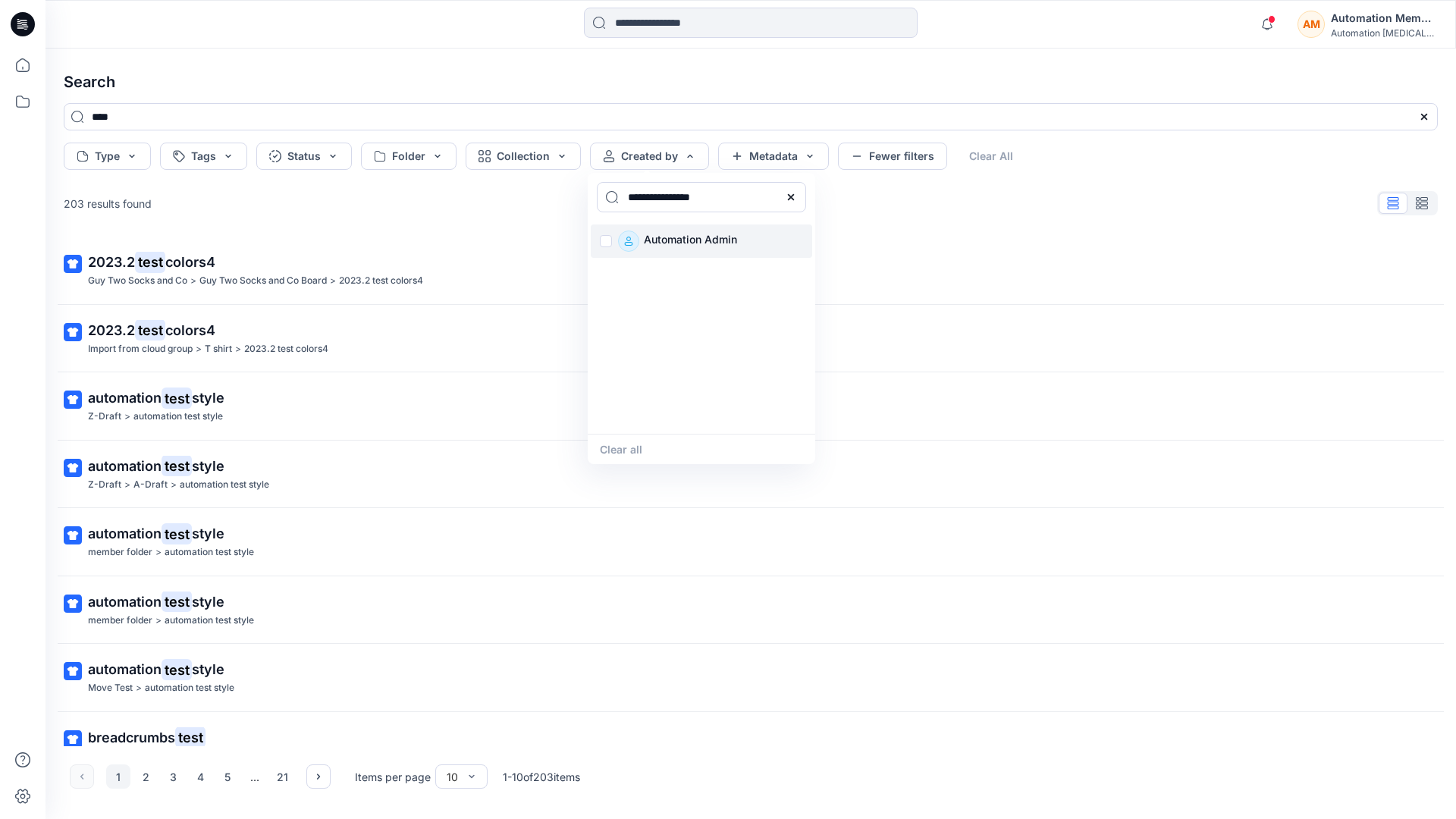
type input "**********"
click at [600, 242] on div "Automation Admin" at bounding box center [702, 241] width 222 height 34
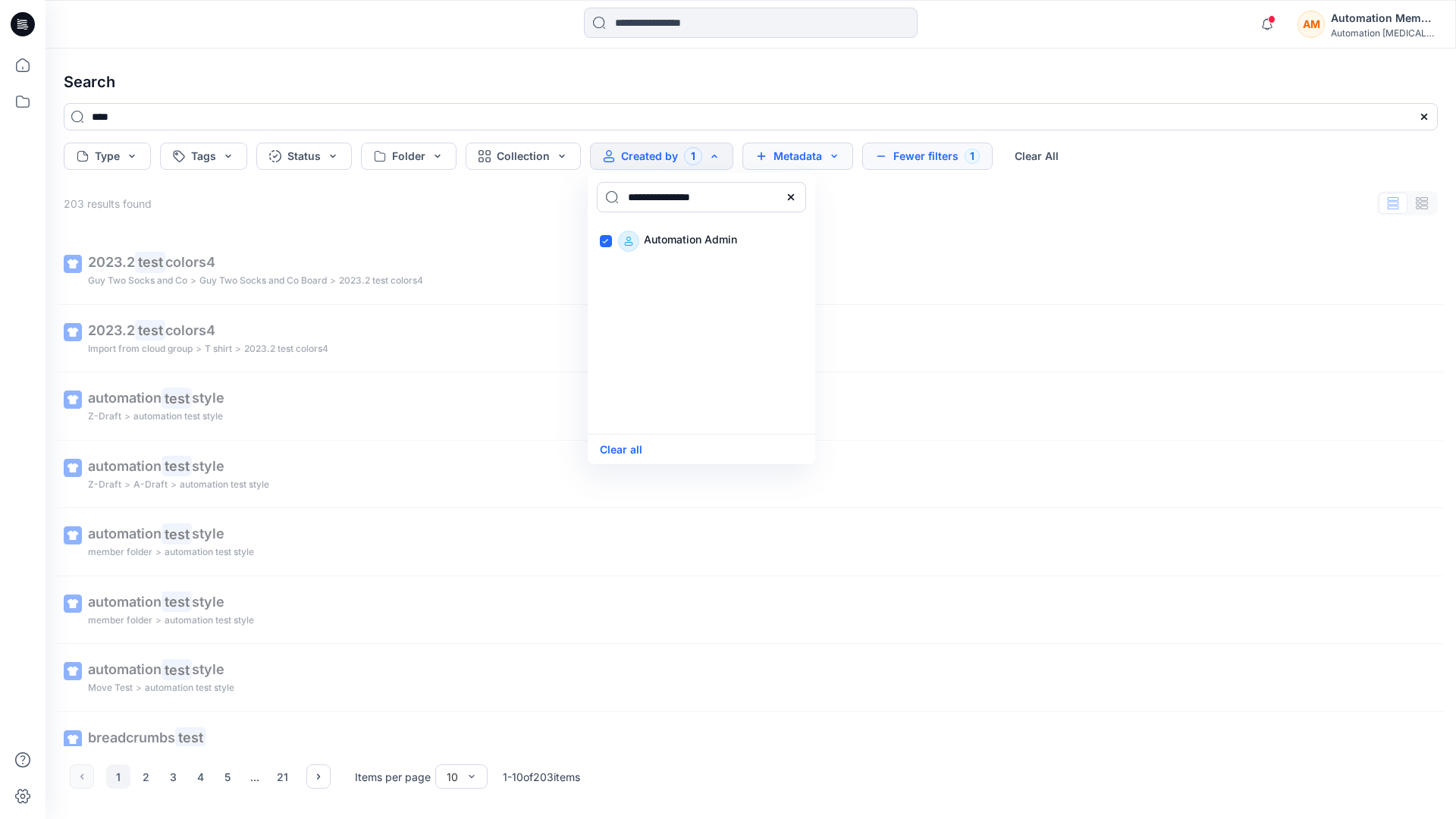
click at [798, 160] on button "Metadata" at bounding box center [798, 156] width 111 height 27
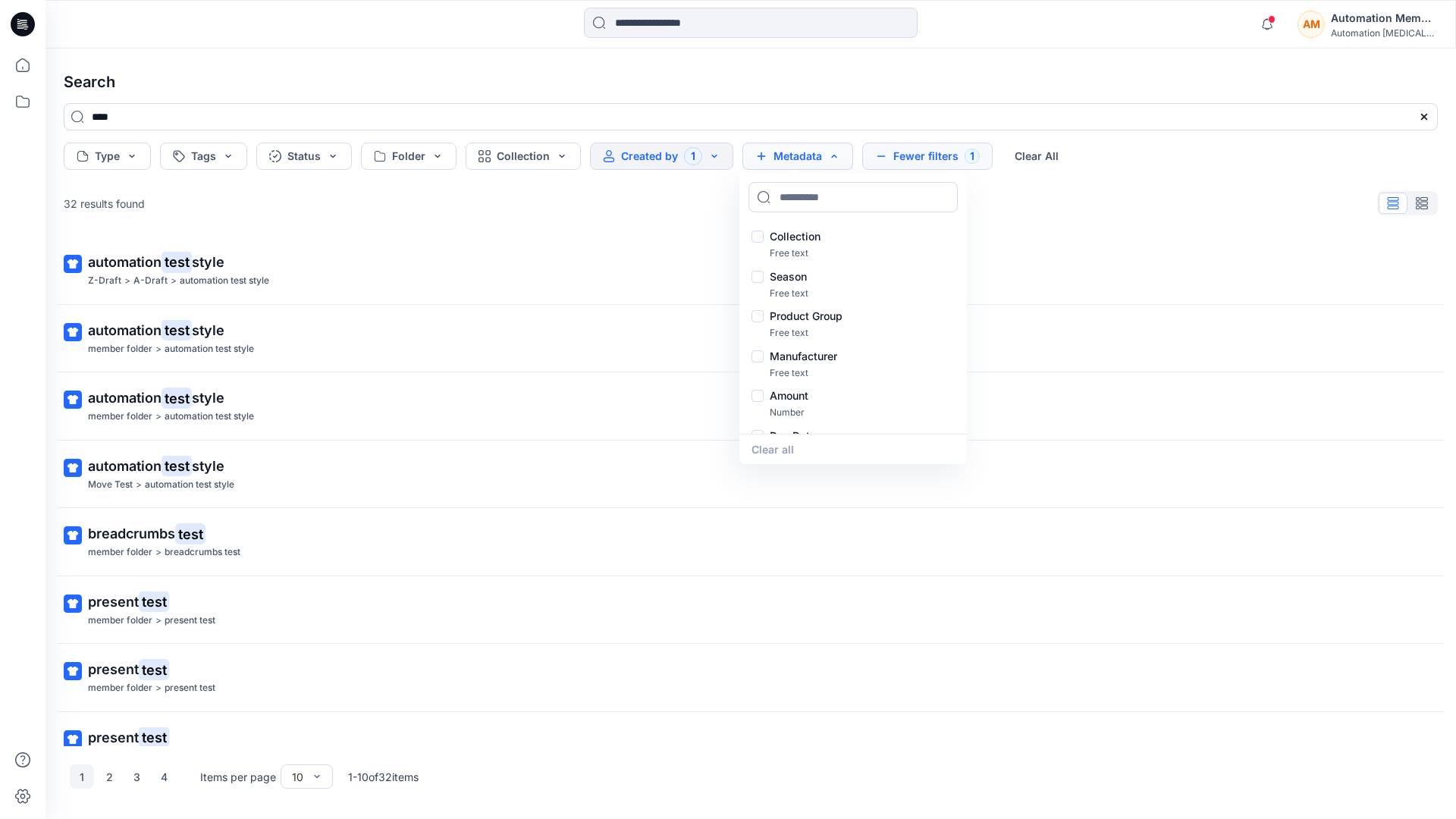
click at [802, 162] on button "Metadata" at bounding box center [798, 156] width 111 height 27
click at [923, 161] on button "Fewer filters 1" at bounding box center [927, 156] width 131 height 27
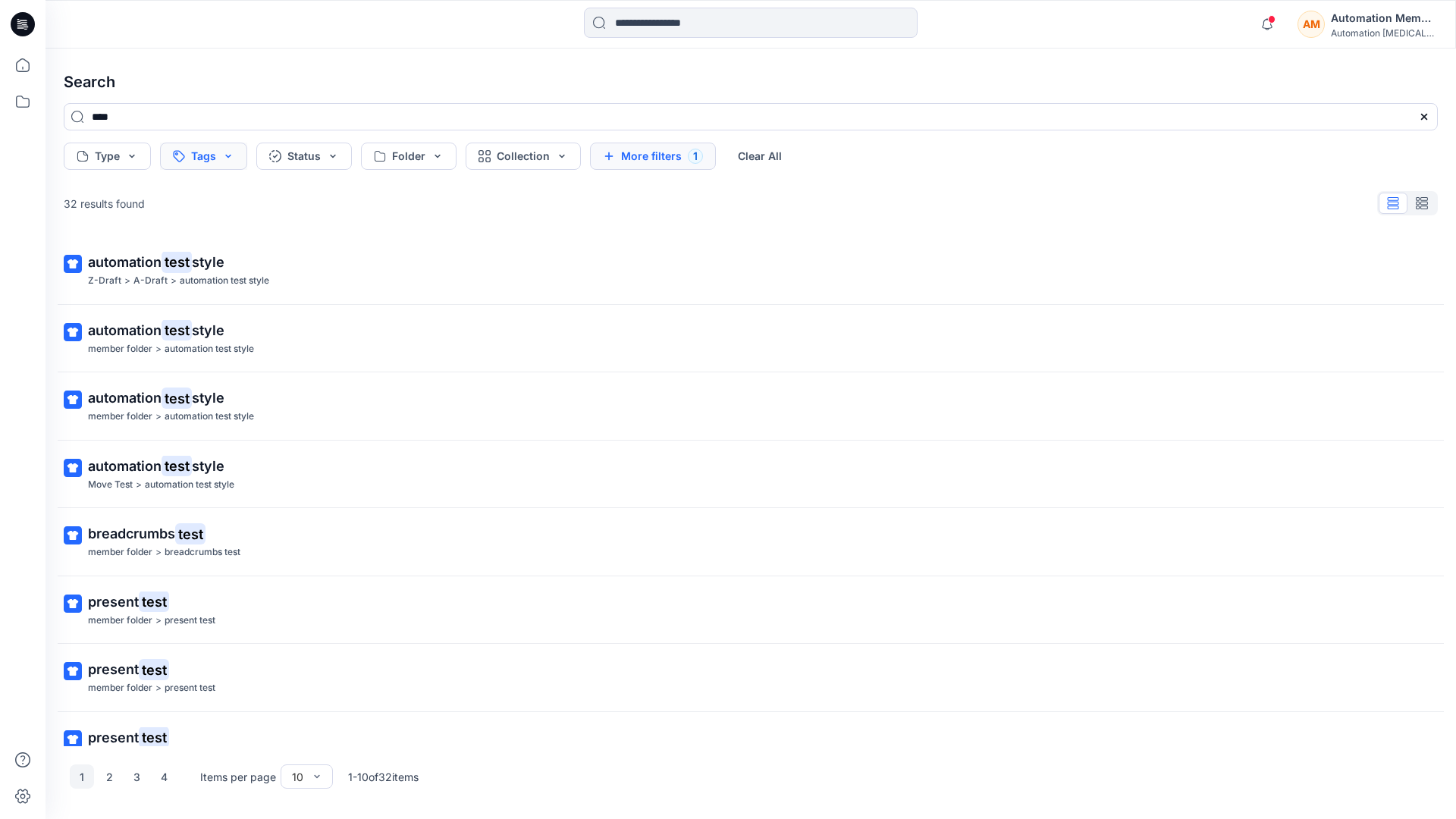
click at [206, 158] on button "Tags" at bounding box center [203, 156] width 87 height 27
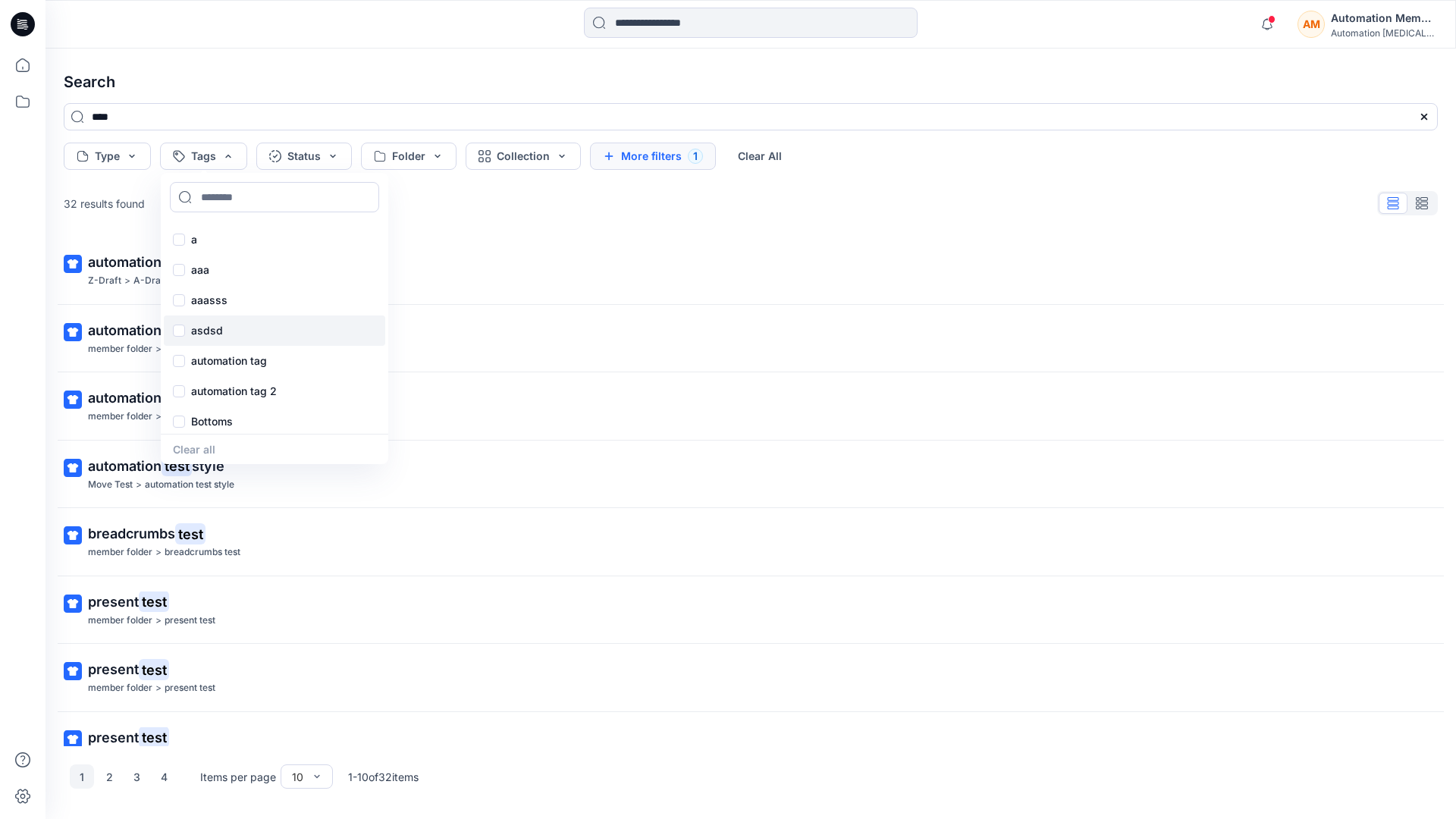
click at [206, 340] on div "asdsd" at bounding box center [274, 331] width 222 height 30
click at [789, 152] on button "Clear All" at bounding box center [784, 156] width 70 height 27
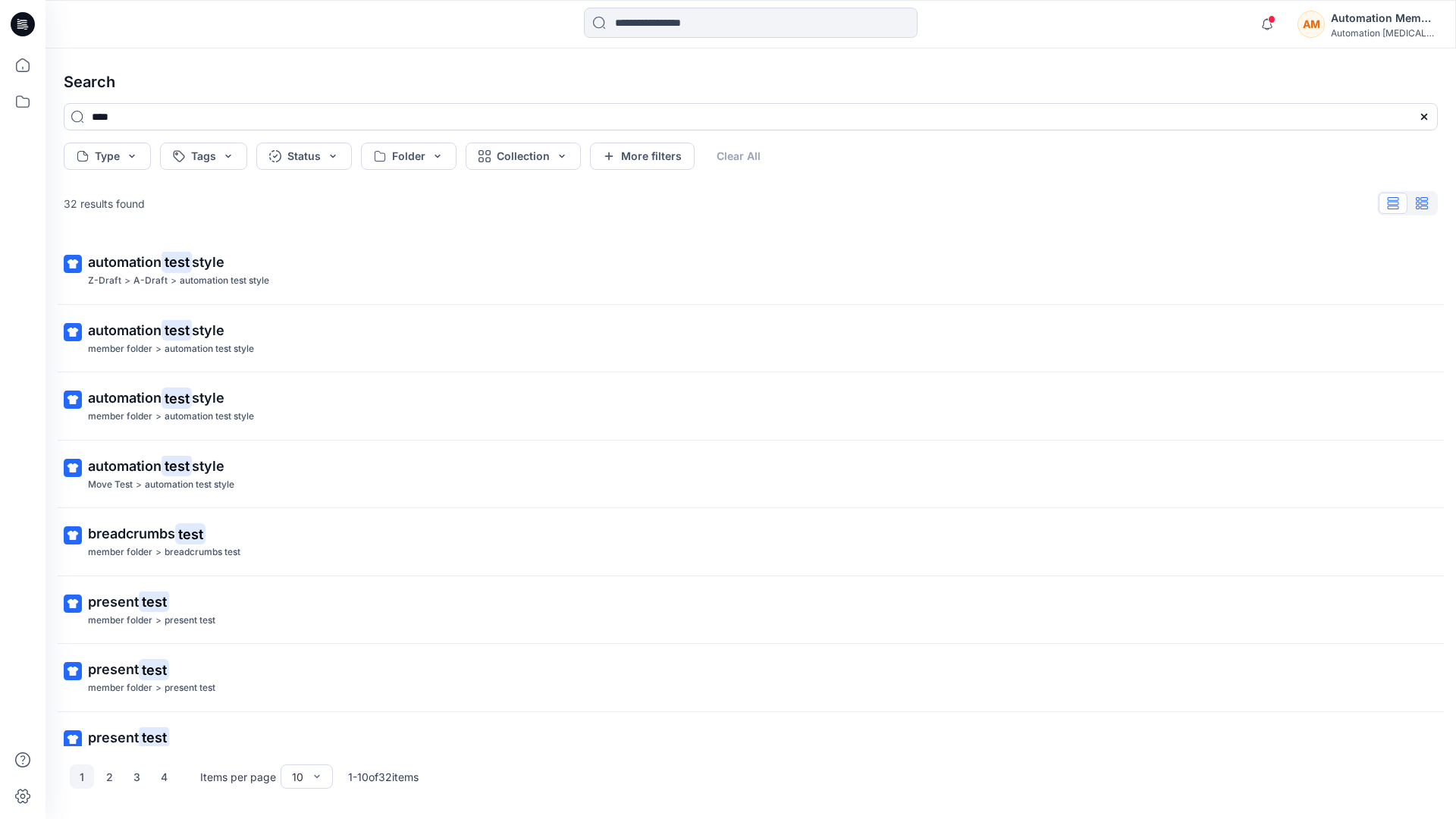
click at [1422, 201] on icon "button" at bounding box center [1422, 203] width 12 height 12
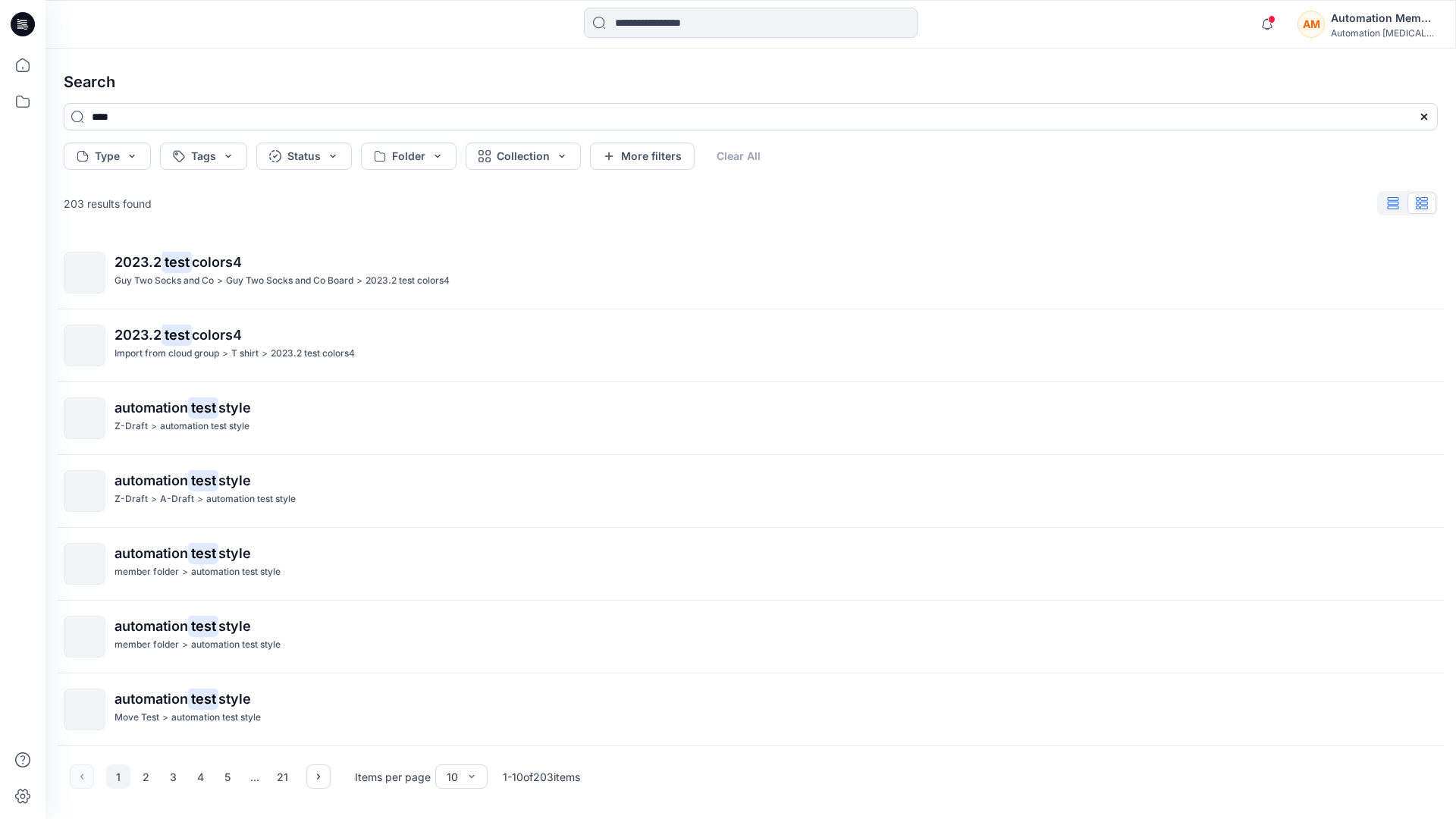
click at [1395, 204] on icon "button" at bounding box center [1394, 203] width 11 height 12
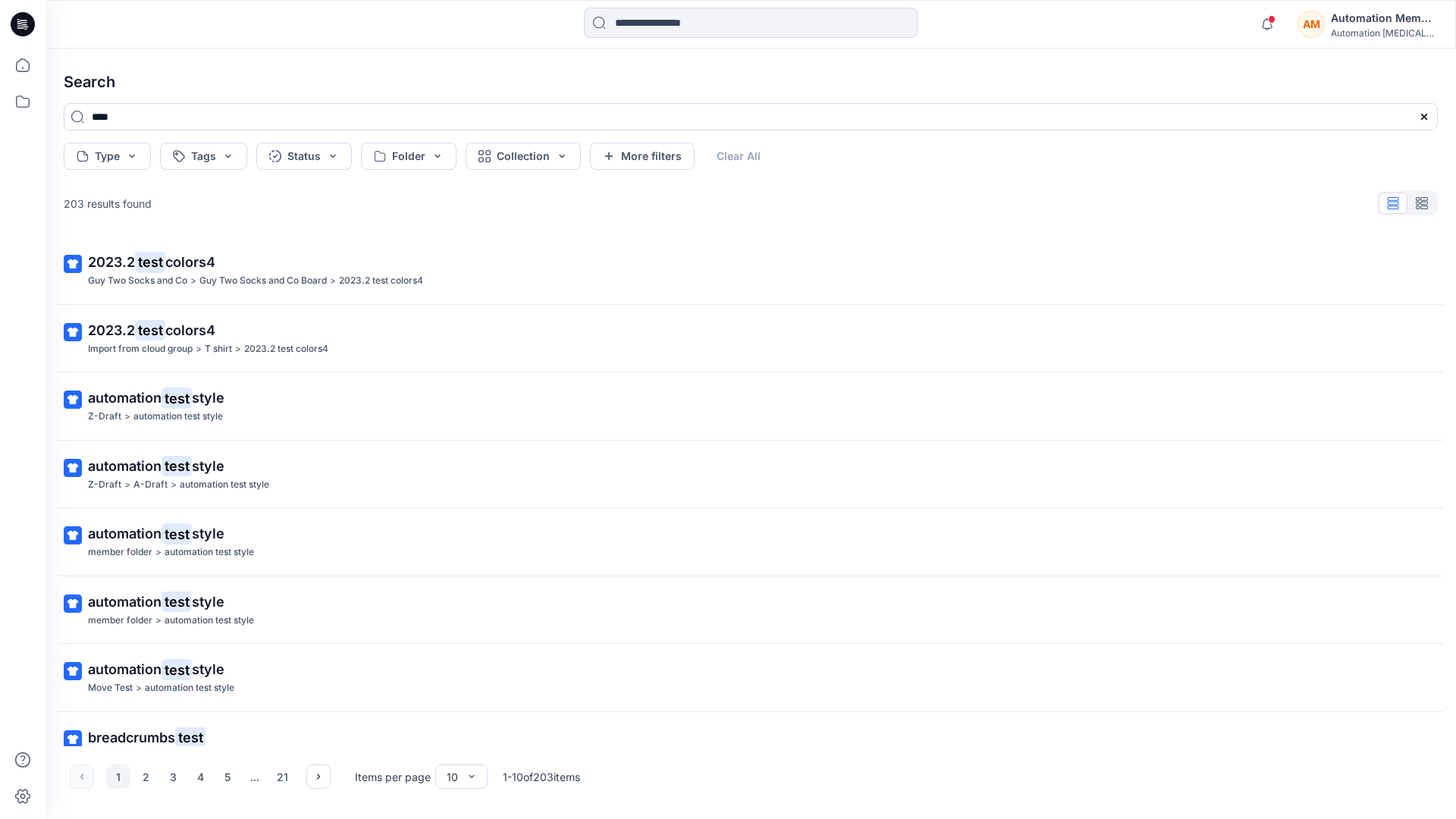
click at [1330, 26] on div "AM Automation Member Automation [MEDICAL_DATA]..." at bounding box center [1368, 24] width 140 height 30
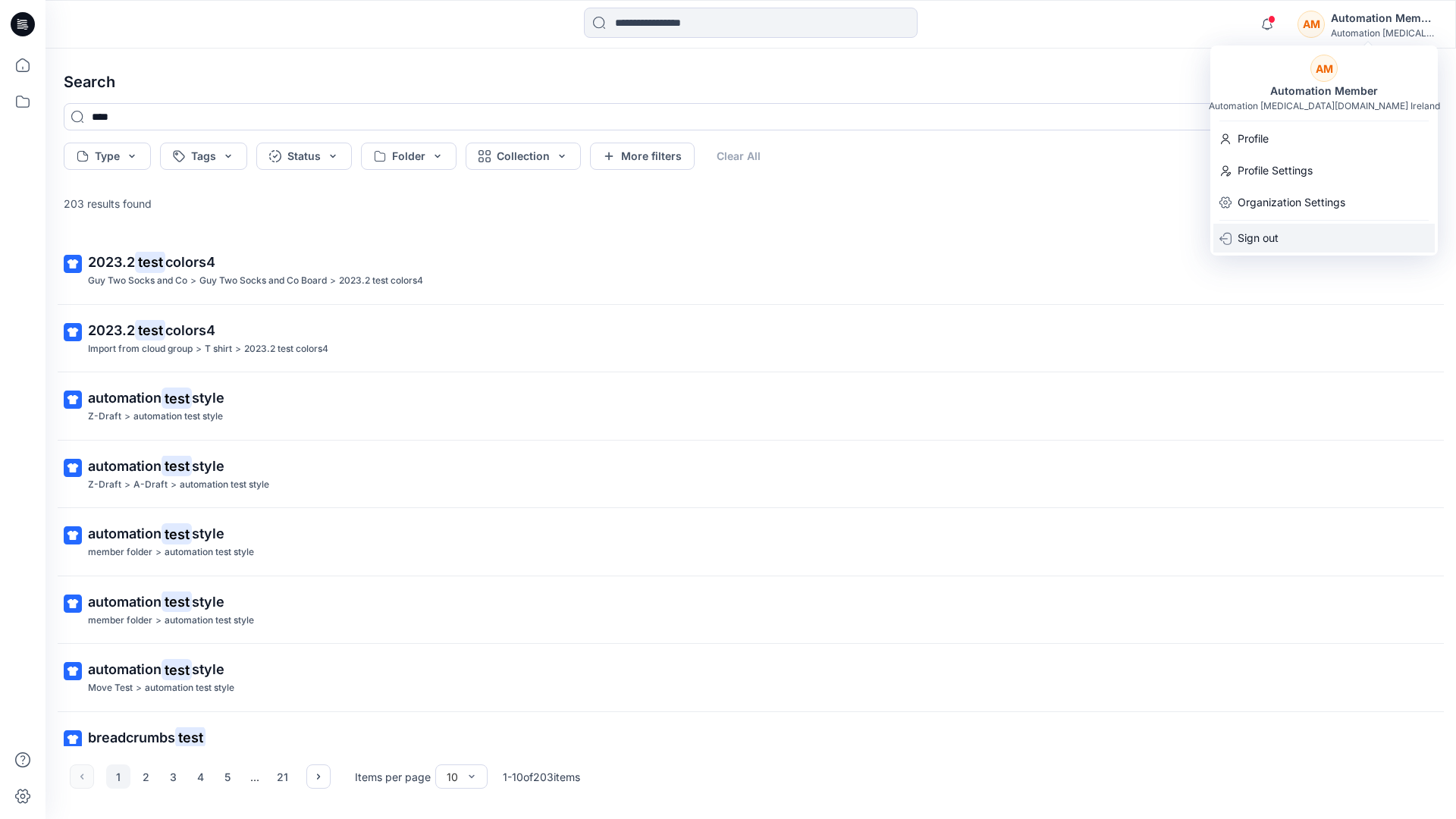
click at [1296, 233] on div "Sign out" at bounding box center [1324, 238] width 222 height 29
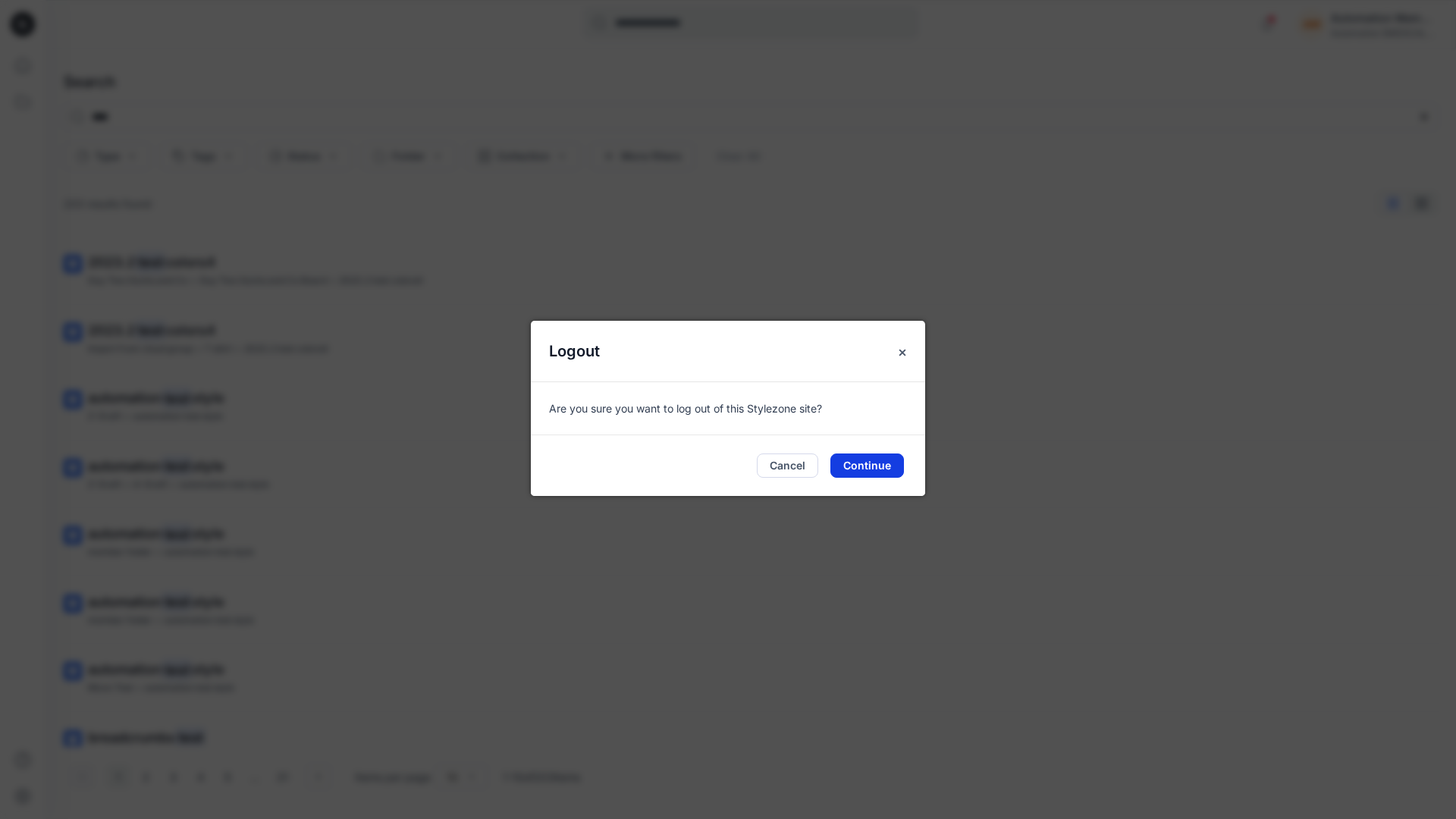
click at [847, 459] on button "Continue" at bounding box center [867, 466] width 73 height 24
